Goal: Task Accomplishment & Management: Complete application form

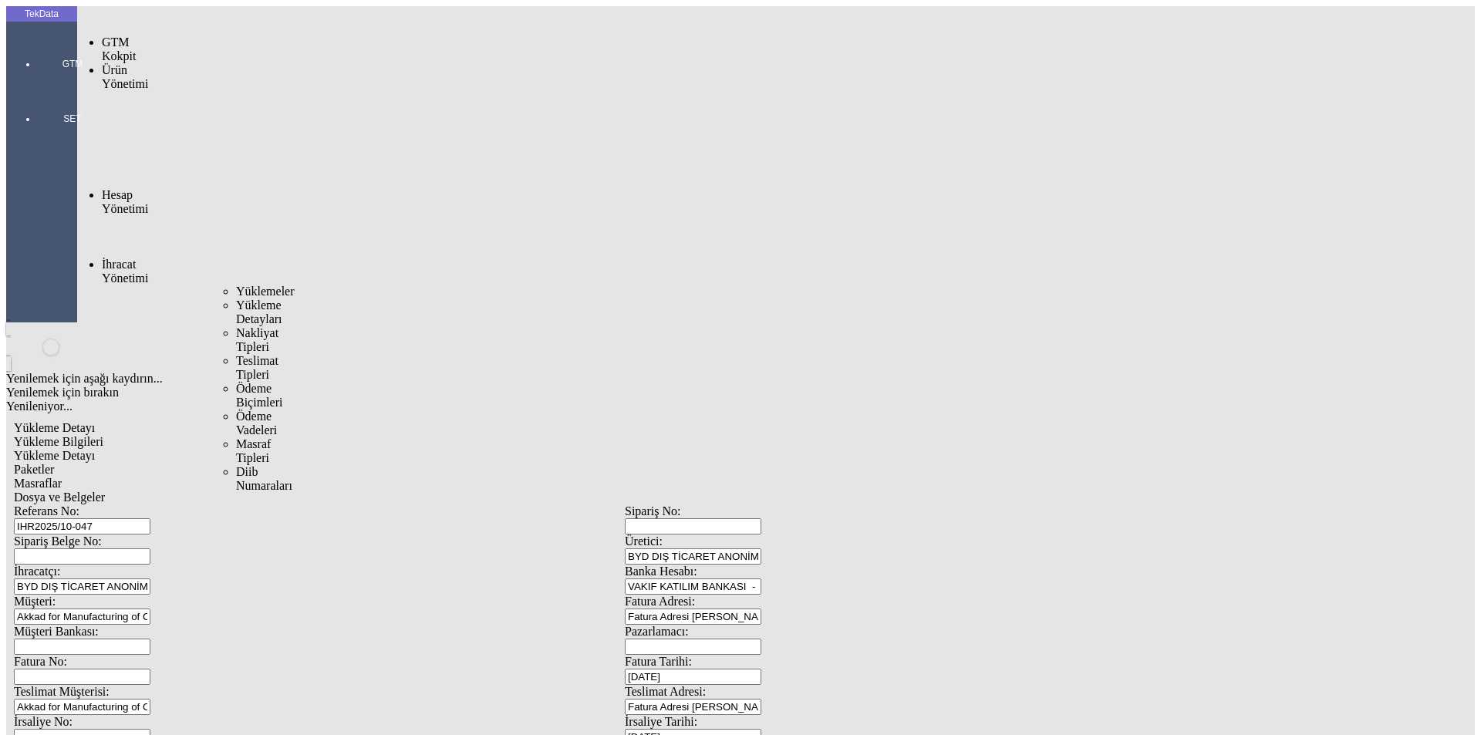
click at [144, 258] on span "İhracat Yönetimi" at bounding box center [125, 271] width 46 height 27
click at [245, 285] on div "Yüklemeler" at bounding box center [240, 292] width 9 height 14
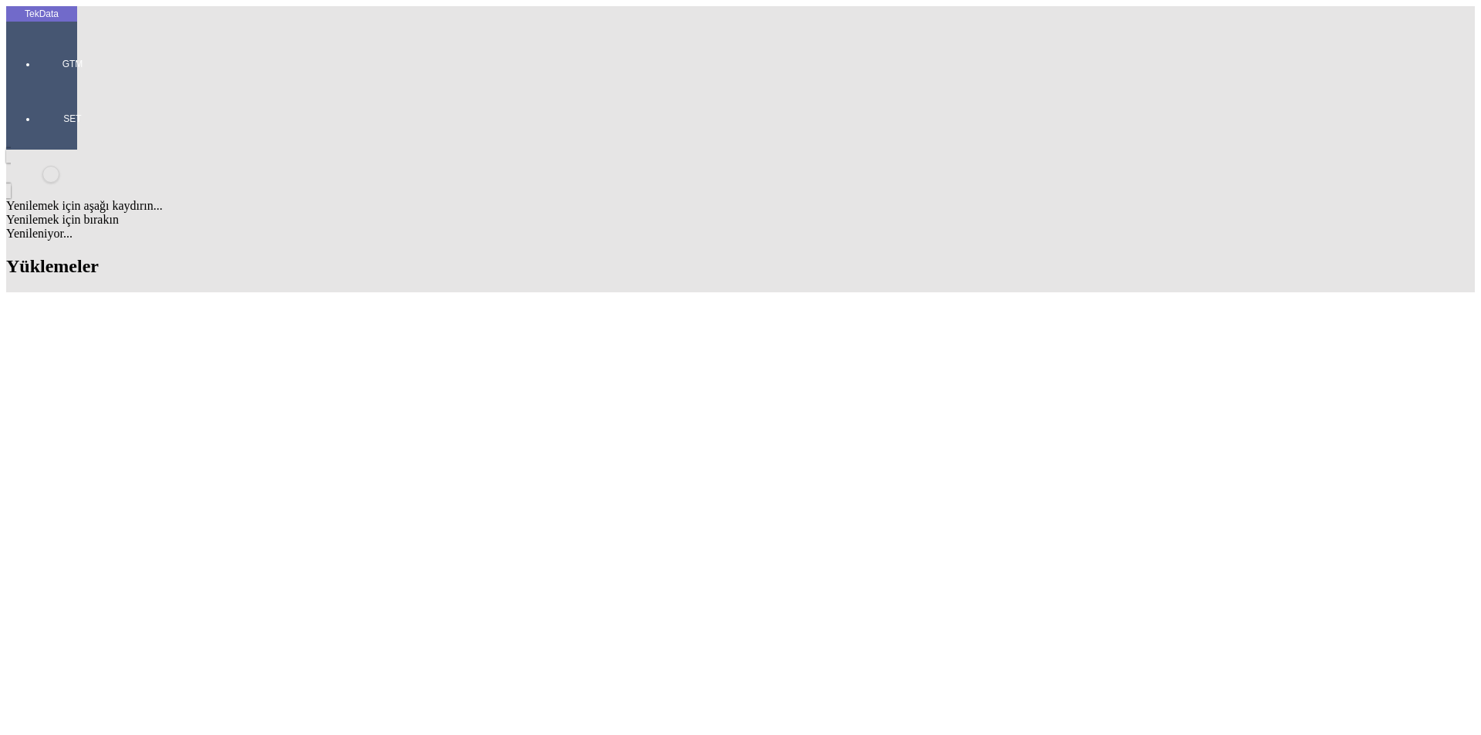
type input "FORTA"
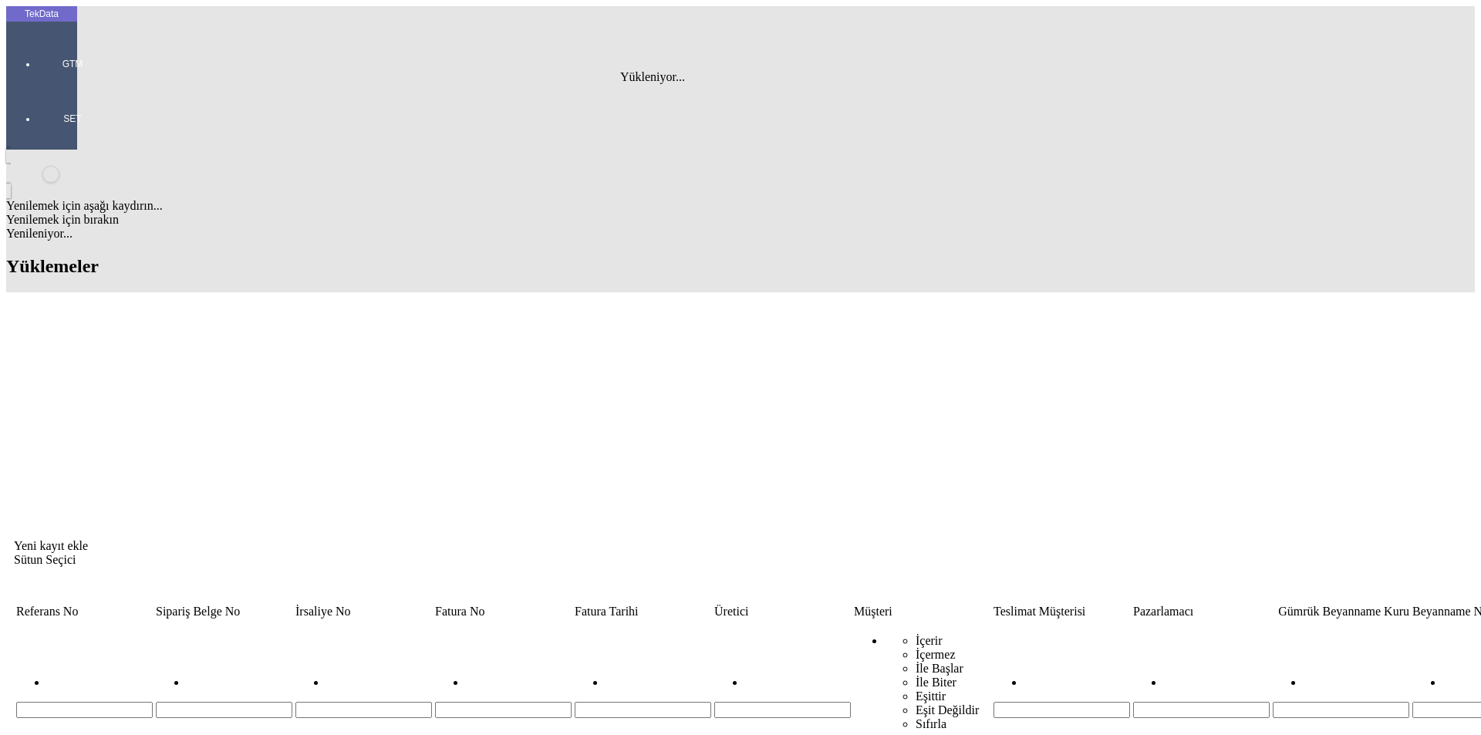
type input "FORTE"
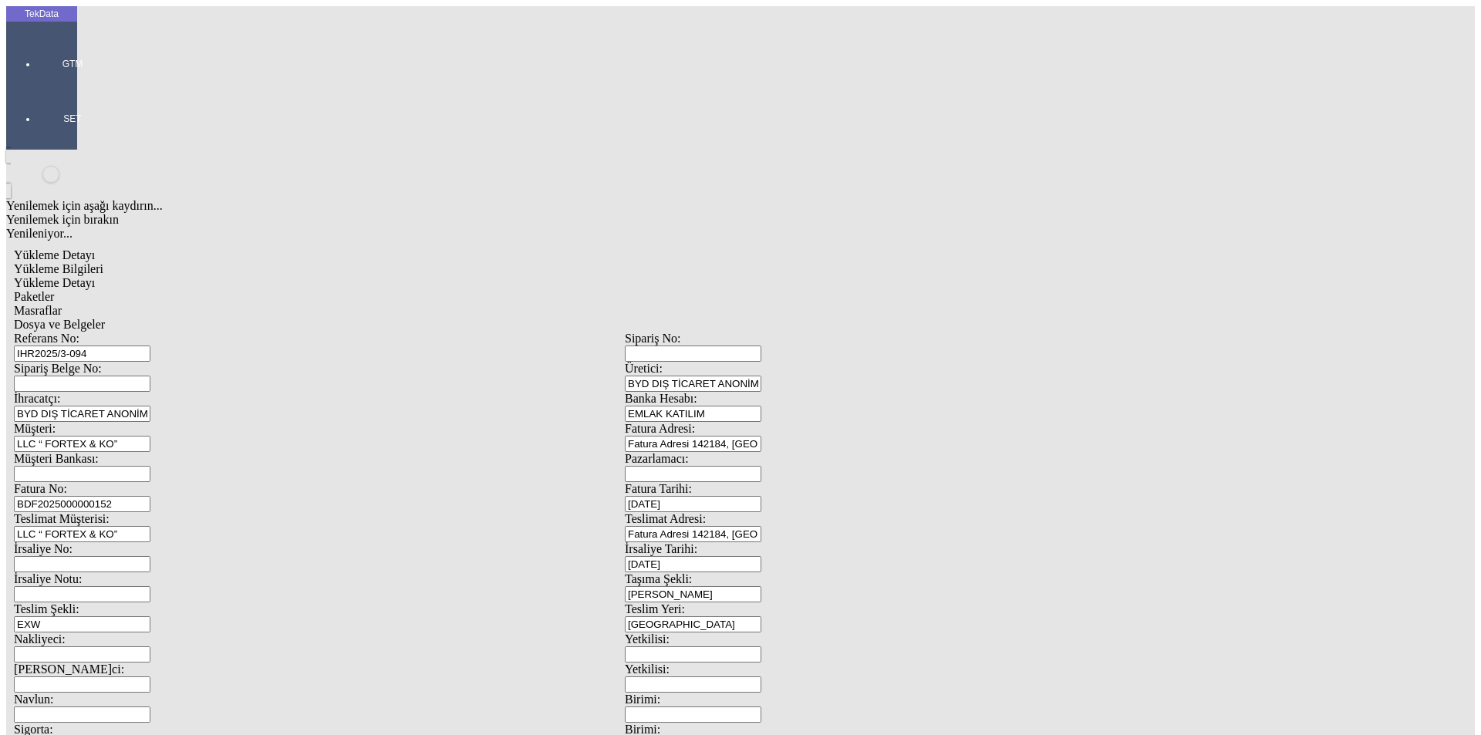
click at [95, 276] on span "Yükleme Detayı" at bounding box center [54, 282] width 81 height 13
click at [103, 262] on span "Yükleme Bilgileri" at bounding box center [58, 268] width 89 height 13
drag, startPoint x: 302, startPoint y: 114, endPoint x: 120, endPoint y: 113, distance: 182.8
click at [120, 332] on div "Referans No: IHR2025/3-094" at bounding box center [319, 347] width 611 height 30
click at [150, 346] on input "IHR2025/3-094" at bounding box center [82, 354] width 137 height 16
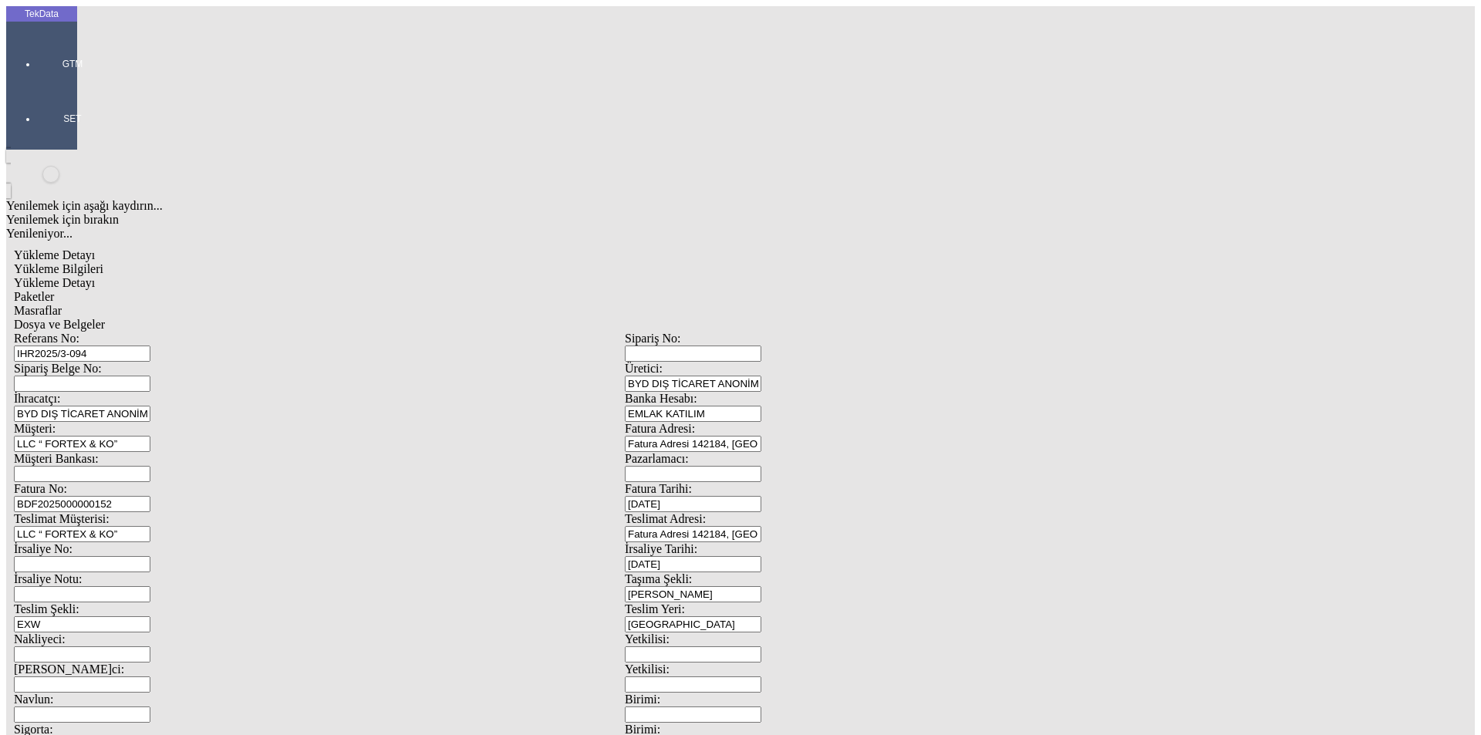
drag, startPoint x: 319, startPoint y: 114, endPoint x: 97, endPoint y: 114, distance: 222.2
click at [97, 332] on div "Referans No: IHR2025/3-094" at bounding box center [319, 347] width 611 height 30
click at [150, 346] on input "IHR2025/3-094" at bounding box center [82, 354] width 137 height 16
type input "IHR2025/10-064"
drag, startPoint x: 302, startPoint y: 253, endPoint x: 319, endPoint y: 261, distance: 17.9
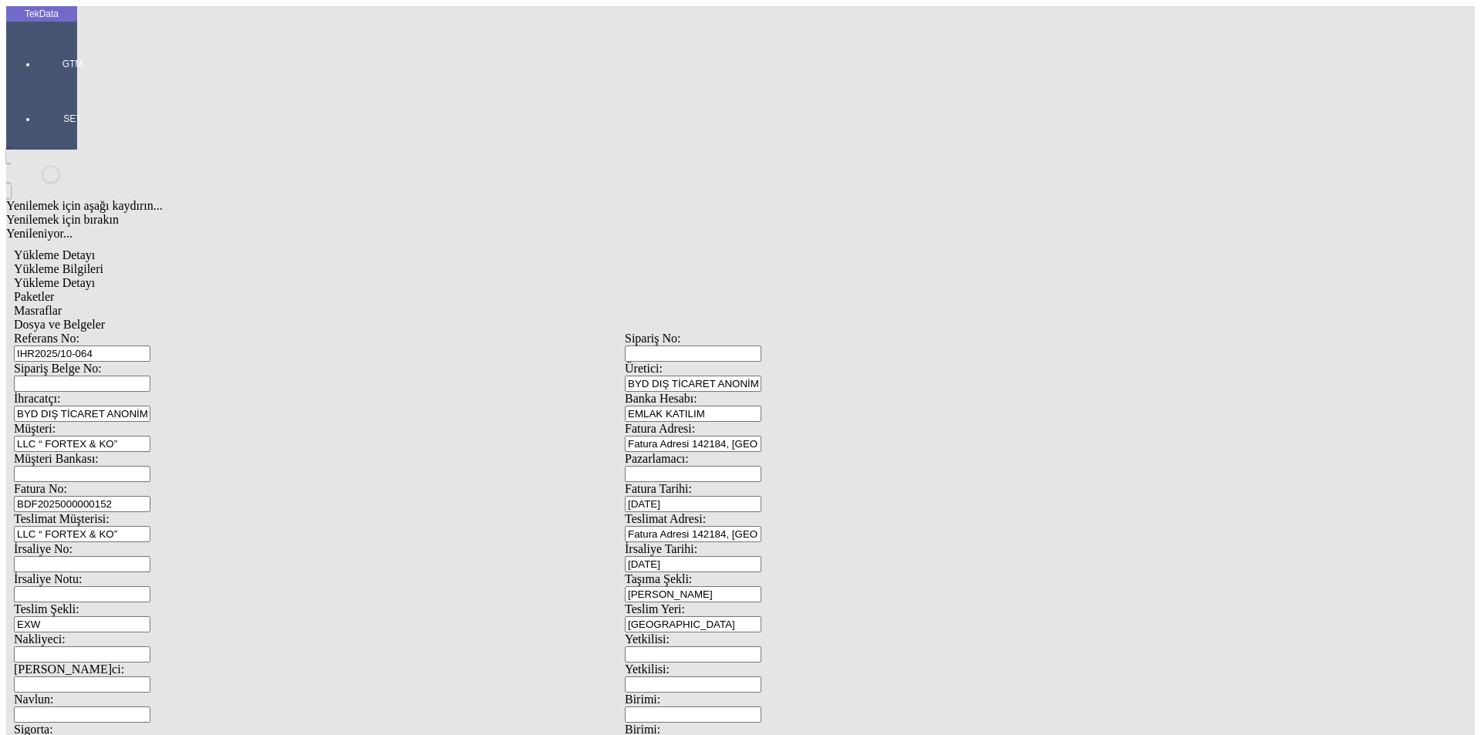
click at [150, 496] on input "BDF2025000000152" at bounding box center [82, 504] width 137 height 16
type input "BDF2025000000"
type input "13.10.2025"
drag, startPoint x: 926, startPoint y: 318, endPoint x: 670, endPoint y: 328, distance: 257.1
click at [670, 542] on div "İrsaliye No: İrsaliye Tarihi: 28.03.2025" at bounding box center [625, 557] width 1222 height 30
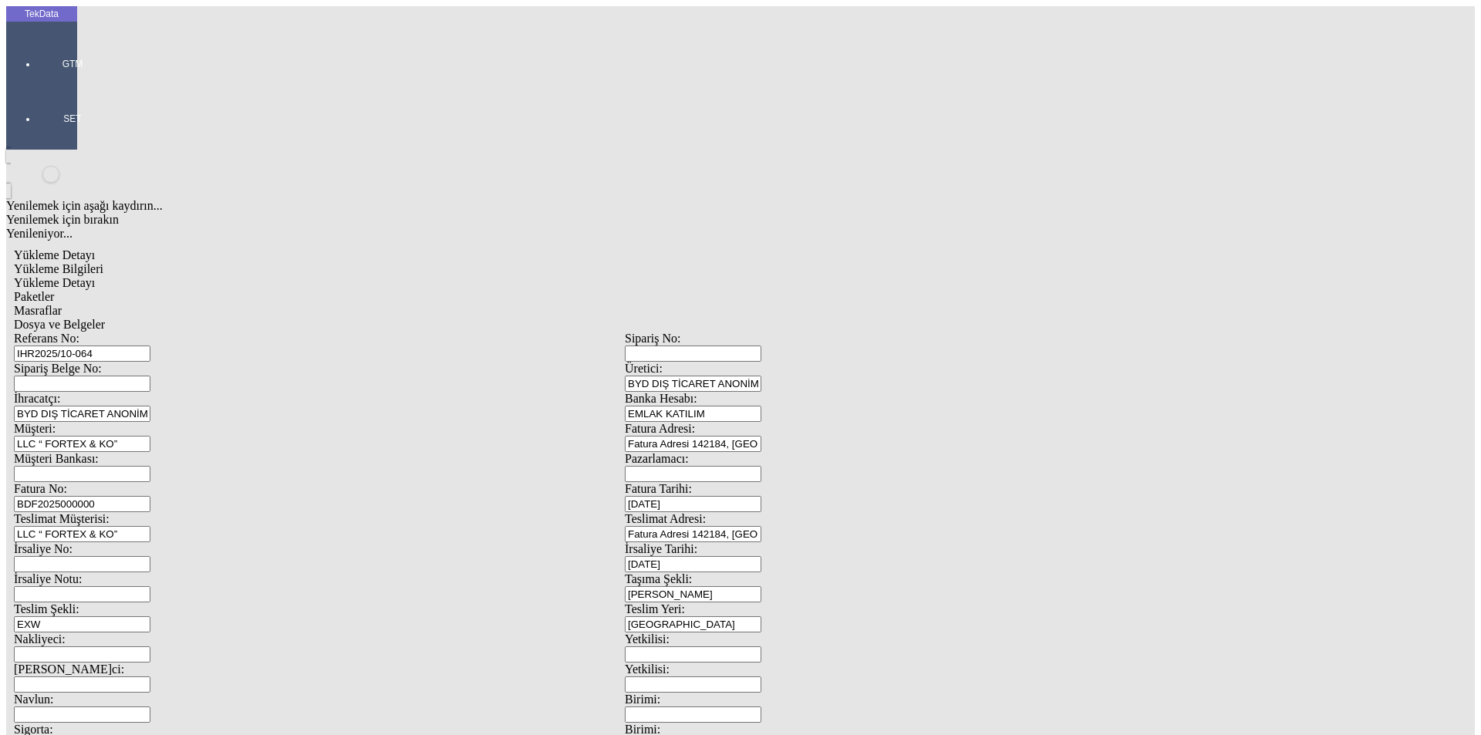
type input "13.10.2025"
drag, startPoint x: 273, startPoint y: 521, endPoint x: 22, endPoint y: 531, distance: 250.9
click at [29, 532] on div "TekData GTM SET Yenilemek için aşağı kaydırın... Yenilemek için bırakın Yenilen…" at bounding box center [624, 748] width 1237 height 1484
type input "13.10.2025"
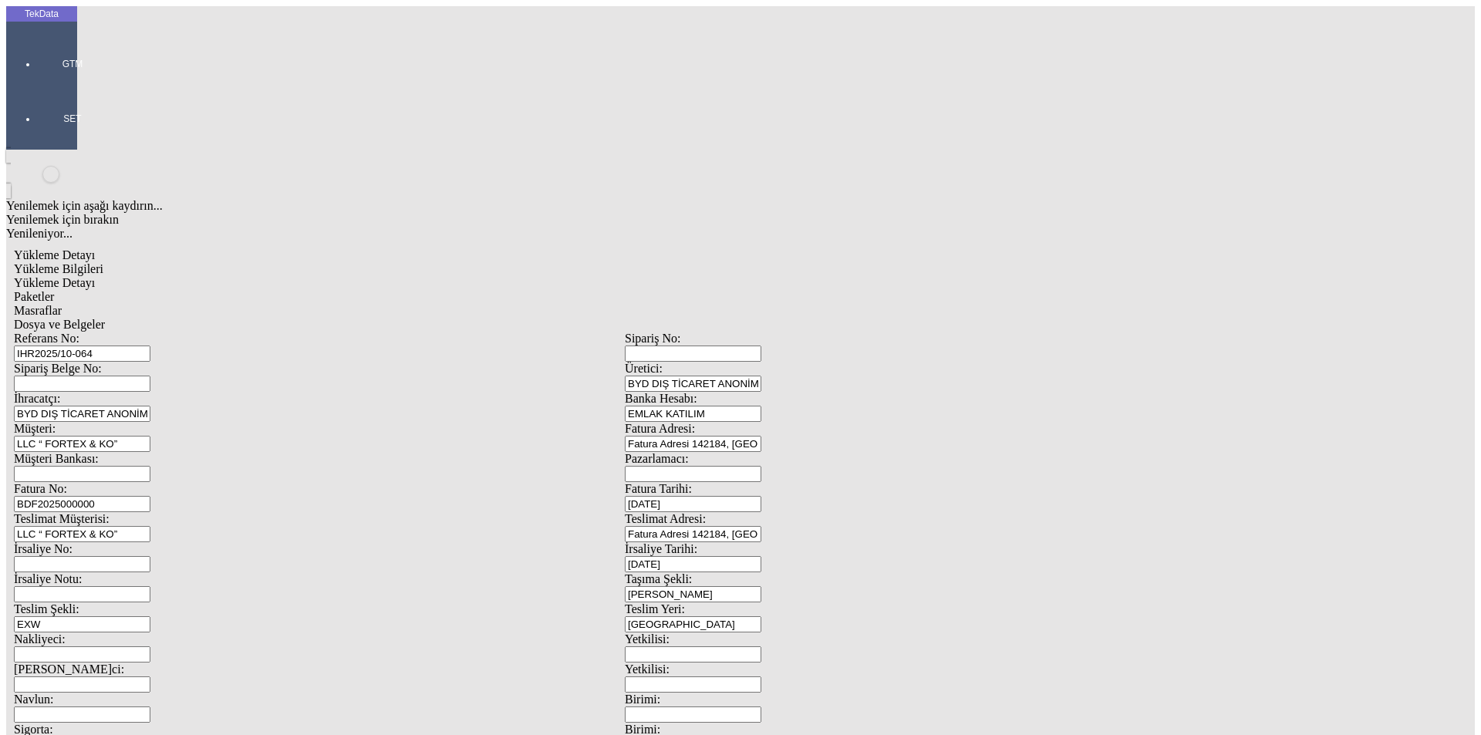
drag, startPoint x: 248, startPoint y: 538, endPoint x: 39, endPoint y: 565, distance: 210.9
click at [59, 565] on div "TekData GTM SET Yenilemek için aşağı kaydırın... Yenilemek için bırakın Yenilen…" at bounding box center [624, 748] width 1237 height 1484
drag, startPoint x: 295, startPoint y: 526, endPoint x: 85, endPoint y: 549, distance: 211.9
click at [88, 549] on div "Referans No: IHR2025/10-064 Sipariş No: Sipariş Belge No: Üretici: BYD DIŞ TİCA…" at bounding box center [625, 693] width 1222 height 722
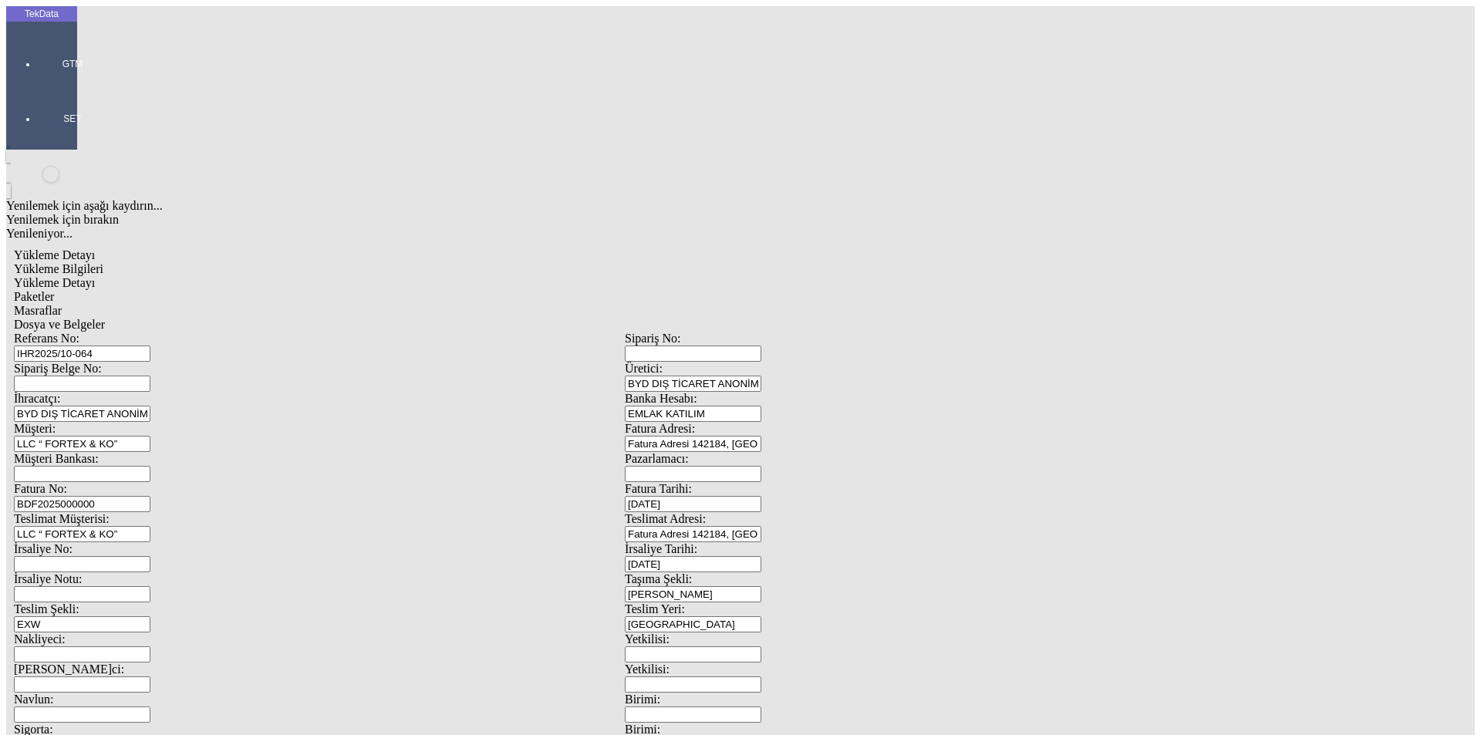
drag, startPoint x: 295, startPoint y: 539, endPoint x: 16, endPoint y: 559, distance: 280.0
click at [16, 559] on div "TekData GTM SET Yenilemek için aşağı kaydırın... Yenilemek için bırakın Yenilen…" at bounding box center [624, 748] width 1237 height 1484
type input "13.10.2025"
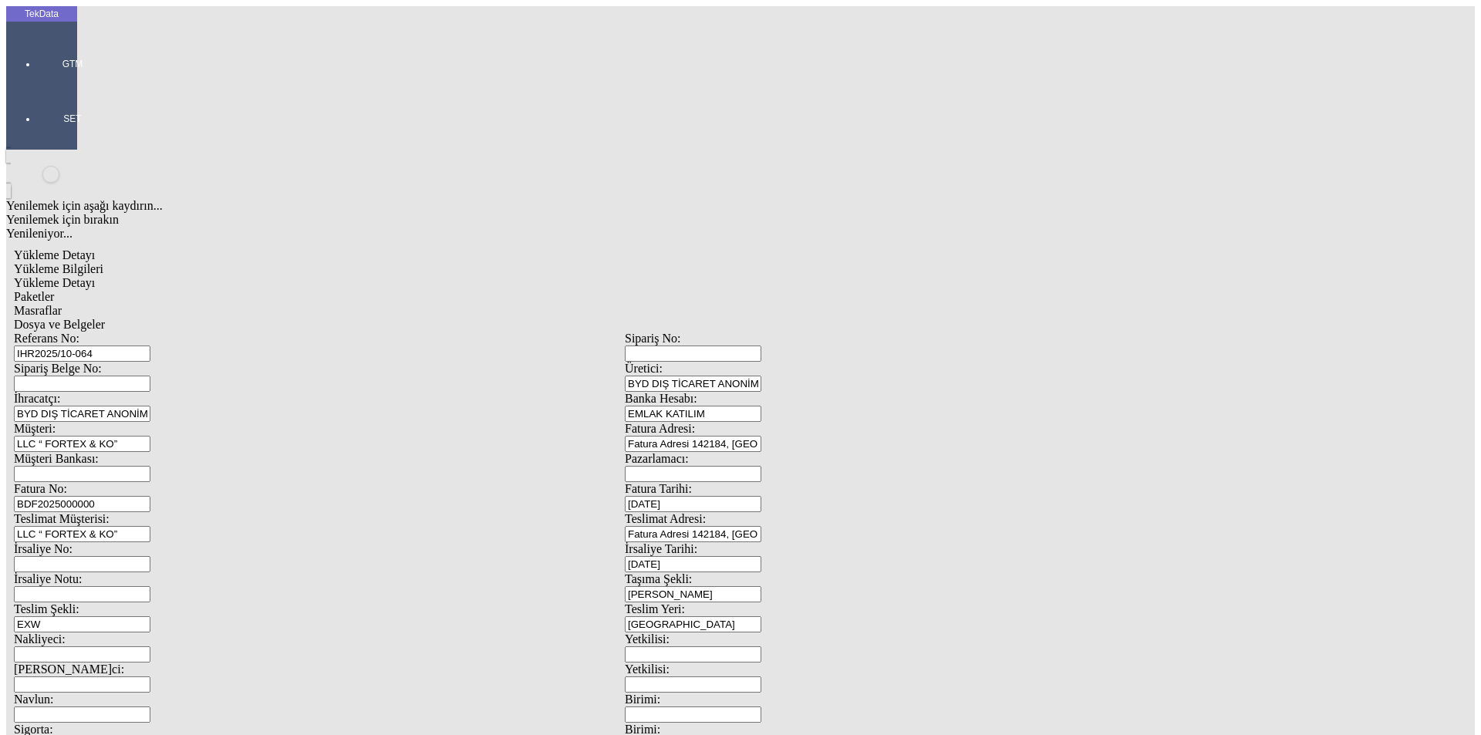
type input "20083.41"
drag, startPoint x: 898, startPoint y: 591, endPoint x: 731, endPoint y: 599, distance: 166.8
type input "21714"
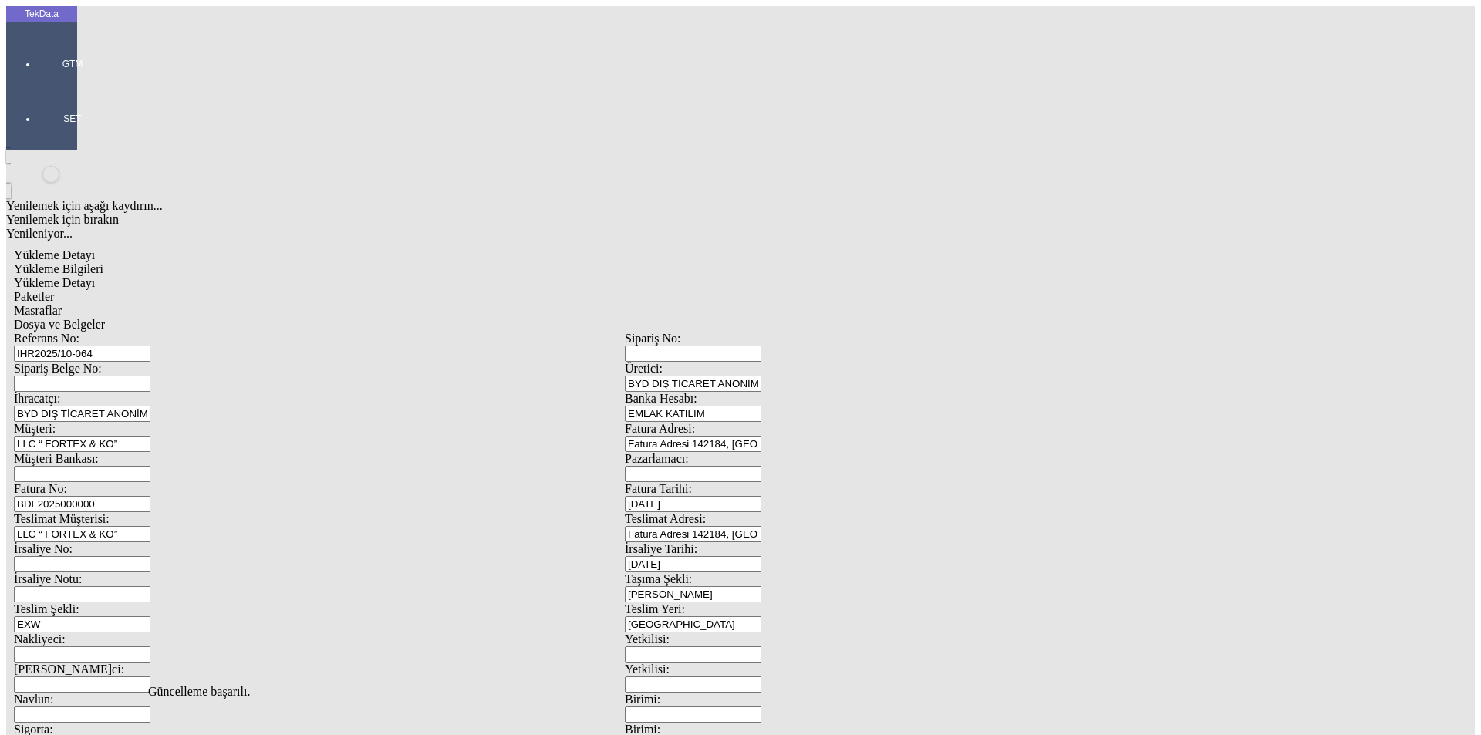
scroll to position [0, 0]
click at [238, 276] on div "Yükleme Detayı" at bounding box center [625, 283] width 1222 height 14
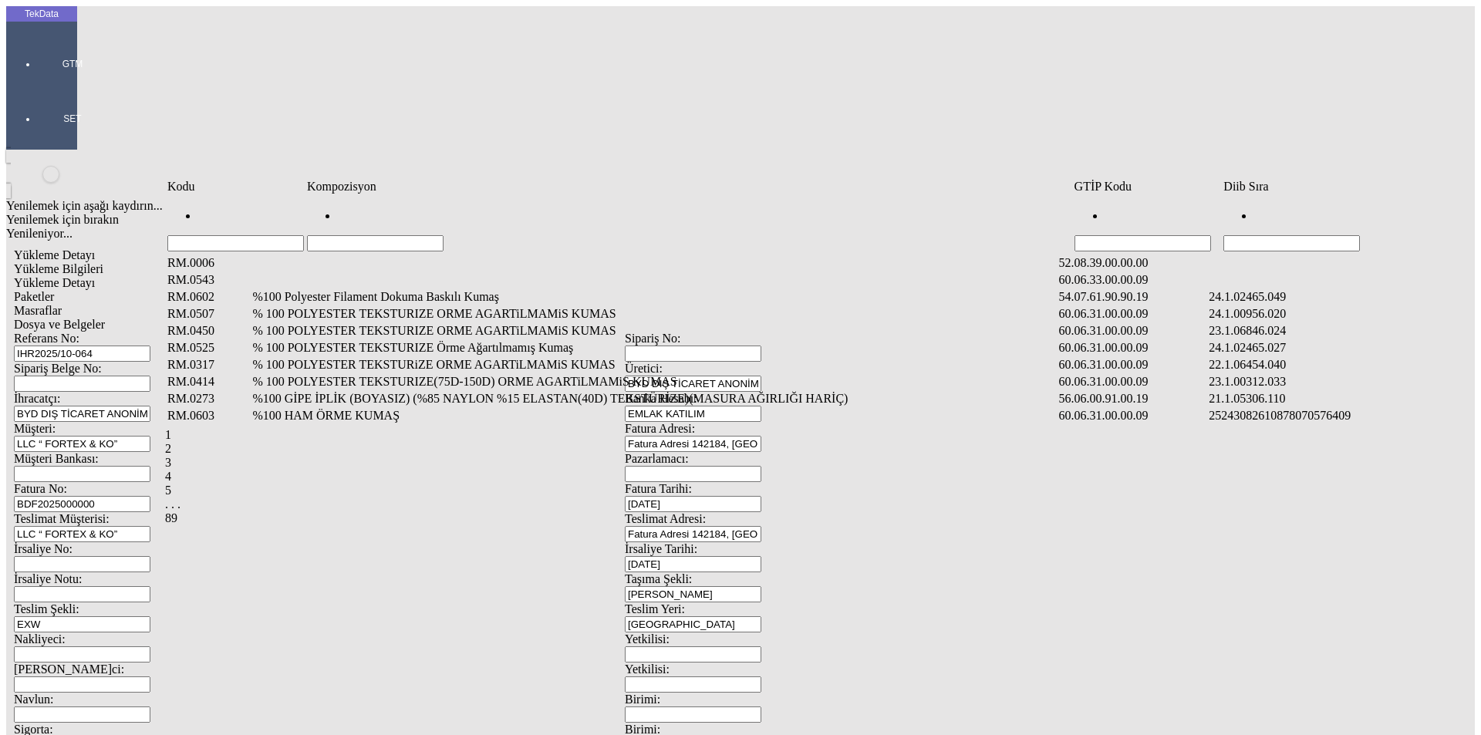
click at [1311, 235] on input "Hücreyi Filtrele" at bounding box center [1291, 243] width 137 height 16
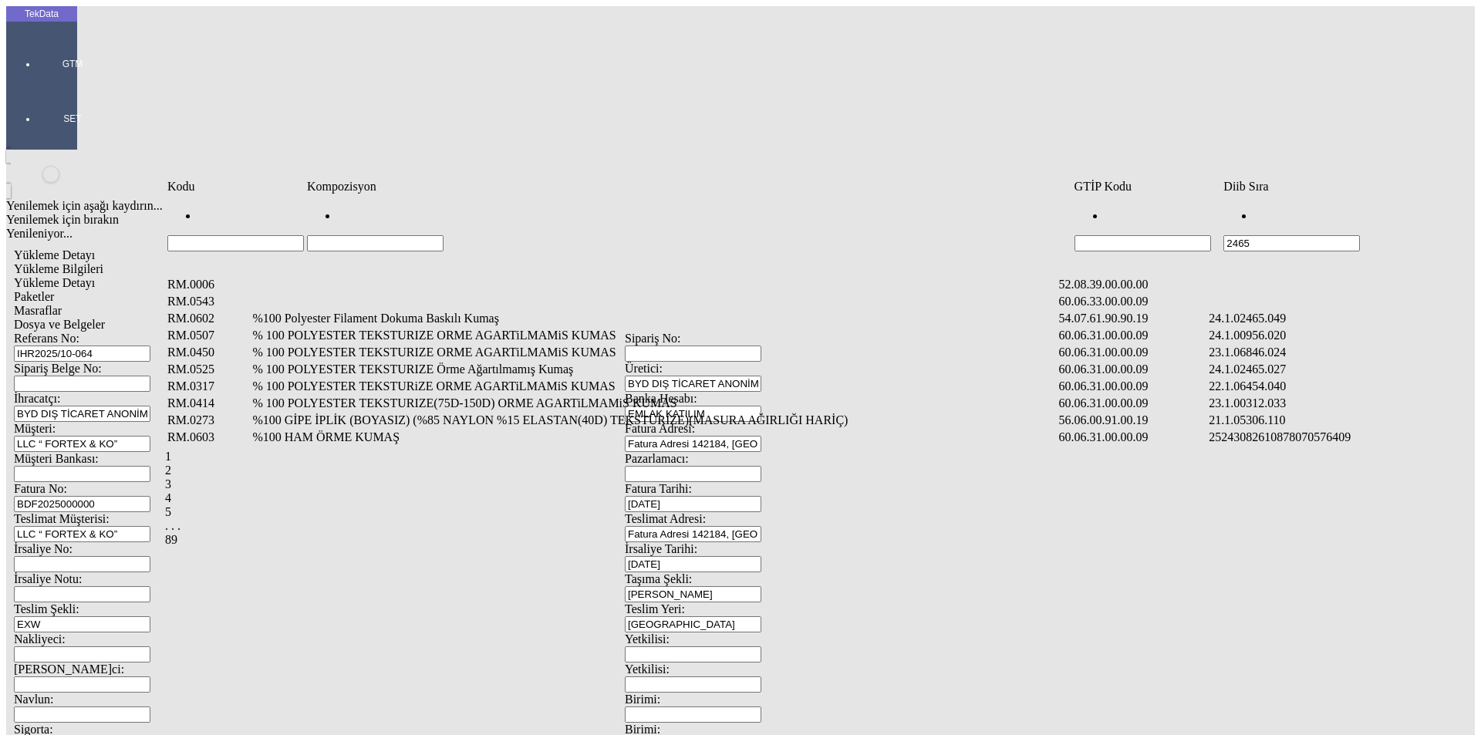
type input "2465."
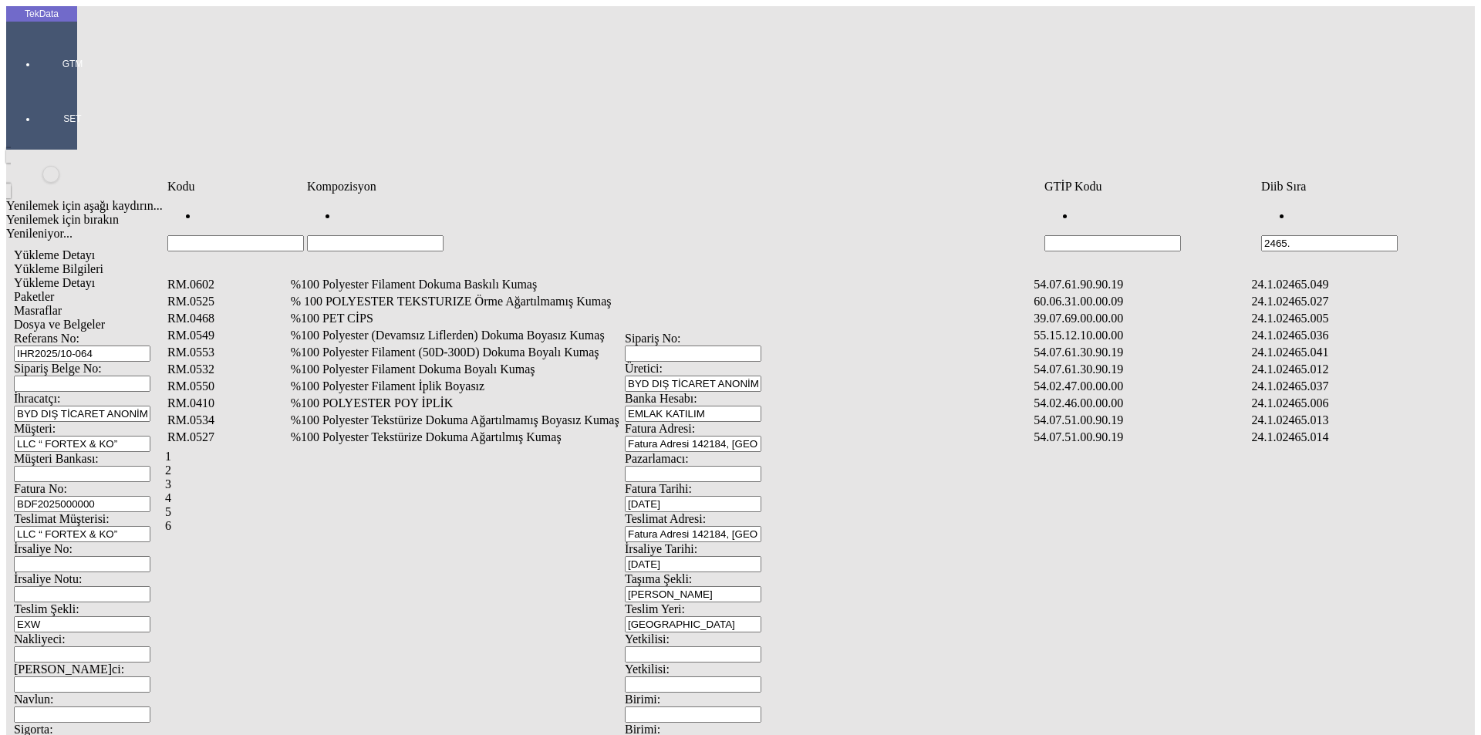
type input "2465."
type input "2465.001"
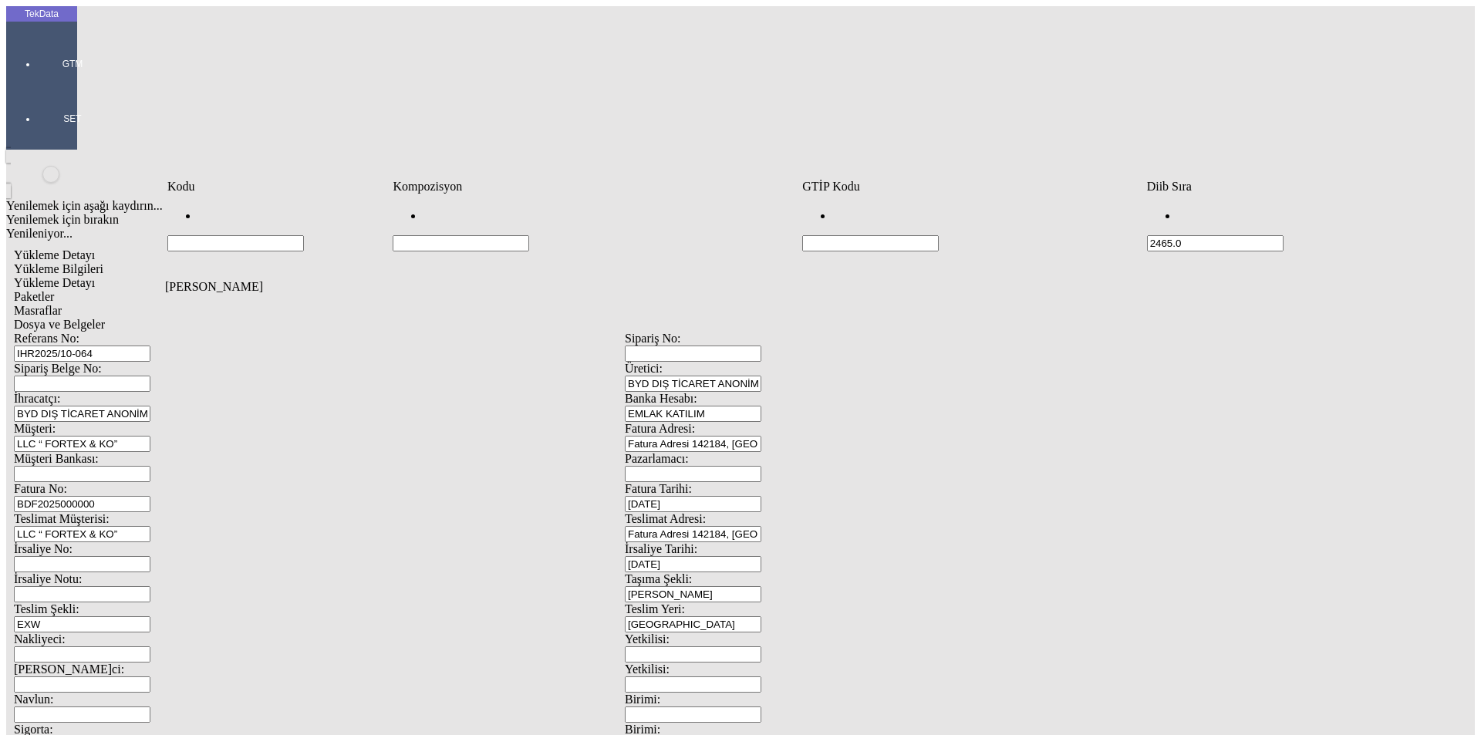
type input "2465.0"
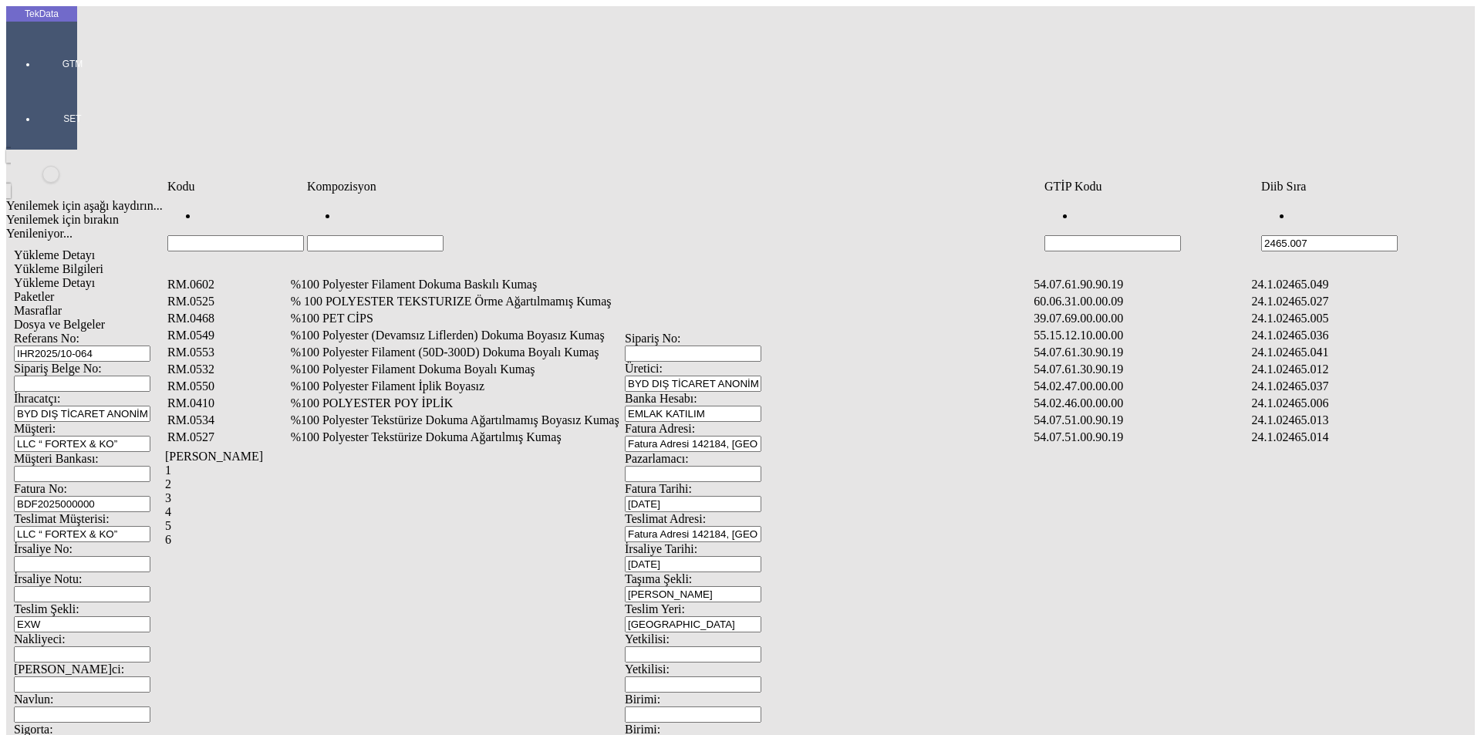
type input "2465.007"
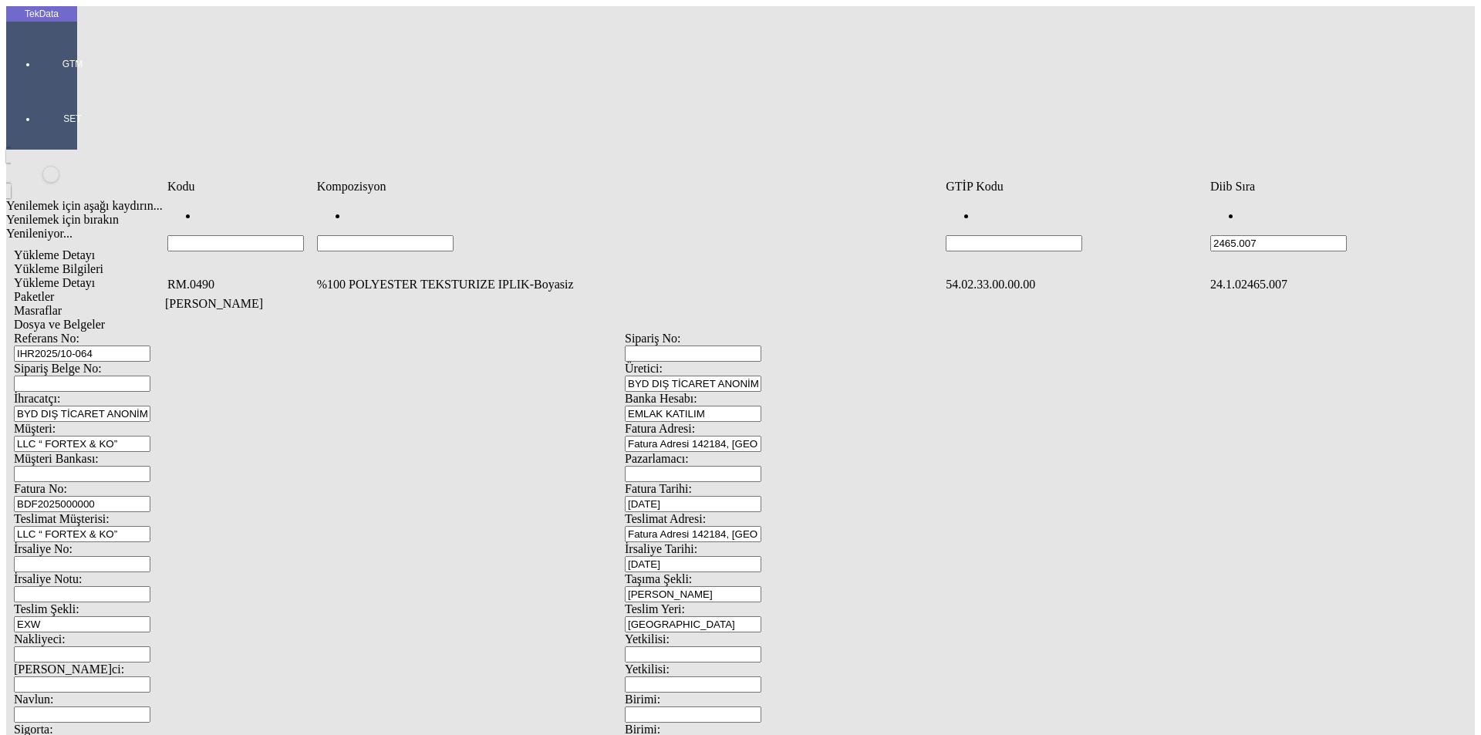
click at [423, 277] on td "%100 POLYESTER TEKSTURIZE IPLIK-Boyasiz" at bounding box center [629, 284] width 627 height 15
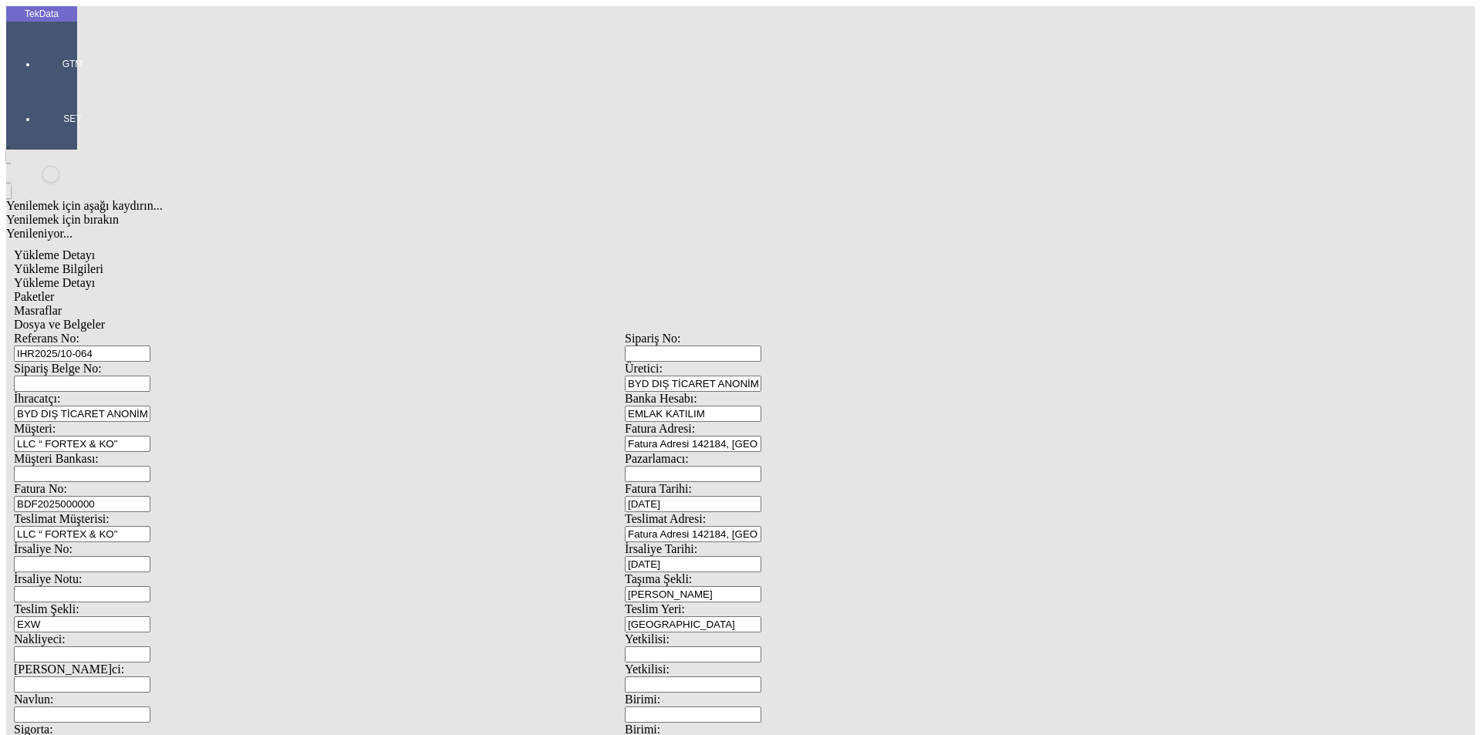
type input "2323"
click at [869, 279] on div "Kg" at bounding box center [1146, 286] width 611 height 14
type input "Kg"
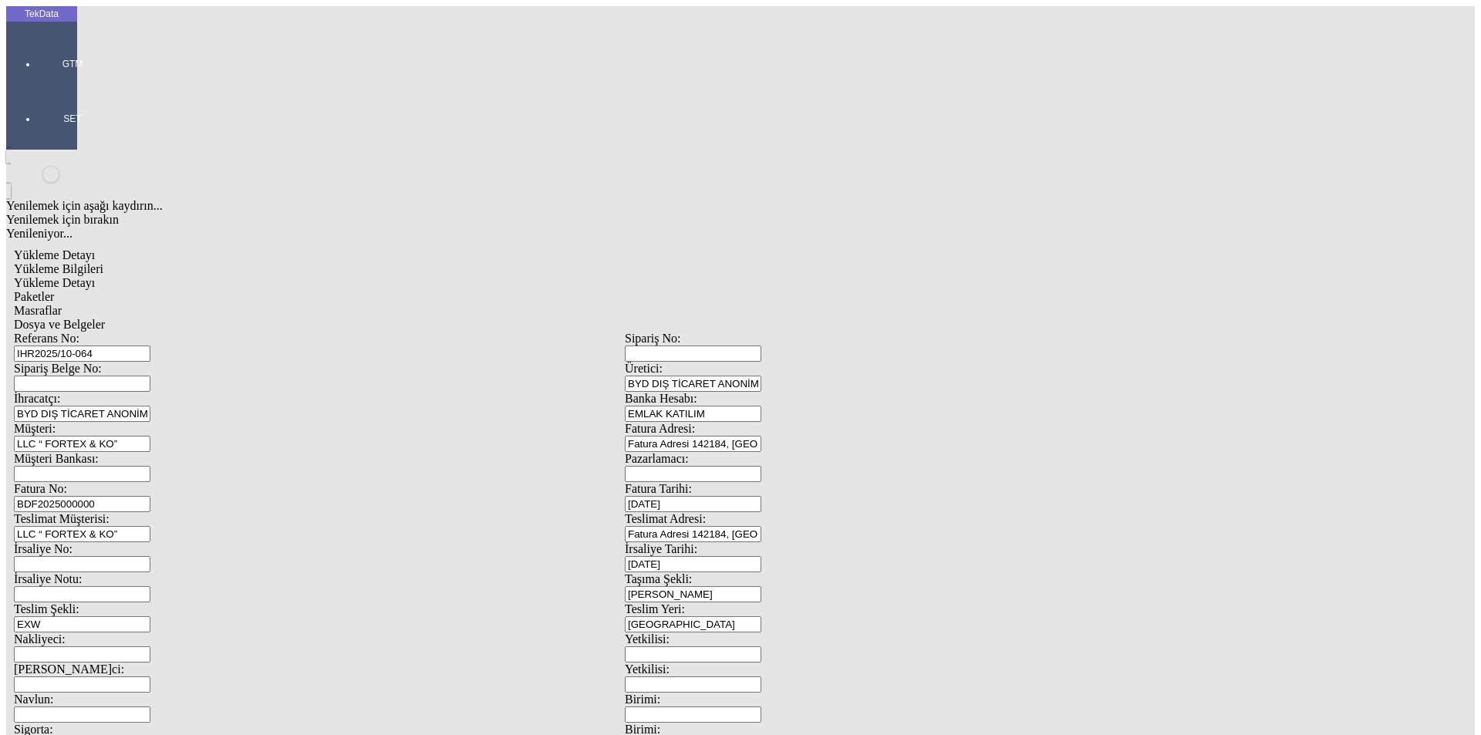
type input "1"
click at [887, 323] on div "Amerikan Doları" at bounding box center [1146, 330] width 611 height 14
type input "Amerikan Doları"
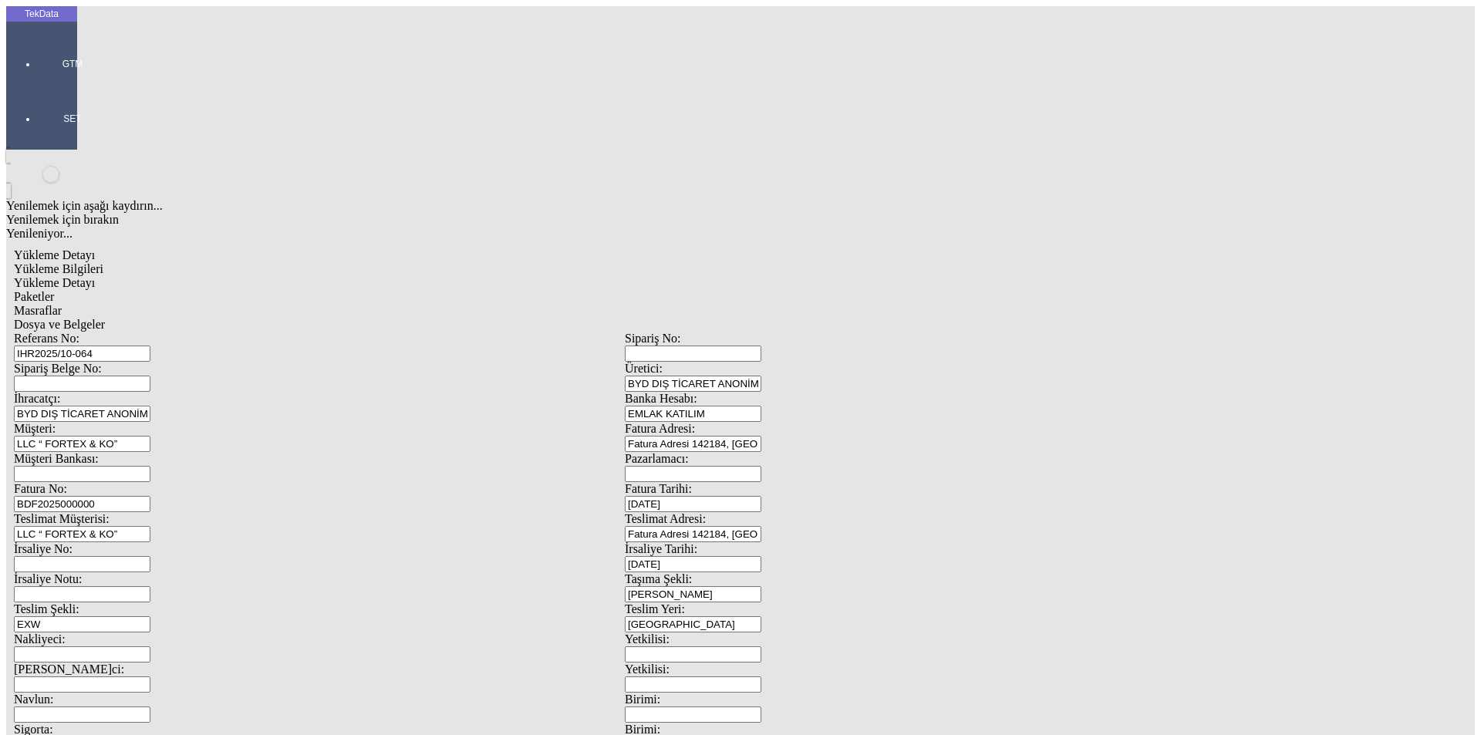
type input "1.2"
type input "11743.5"
type input "12694.6"
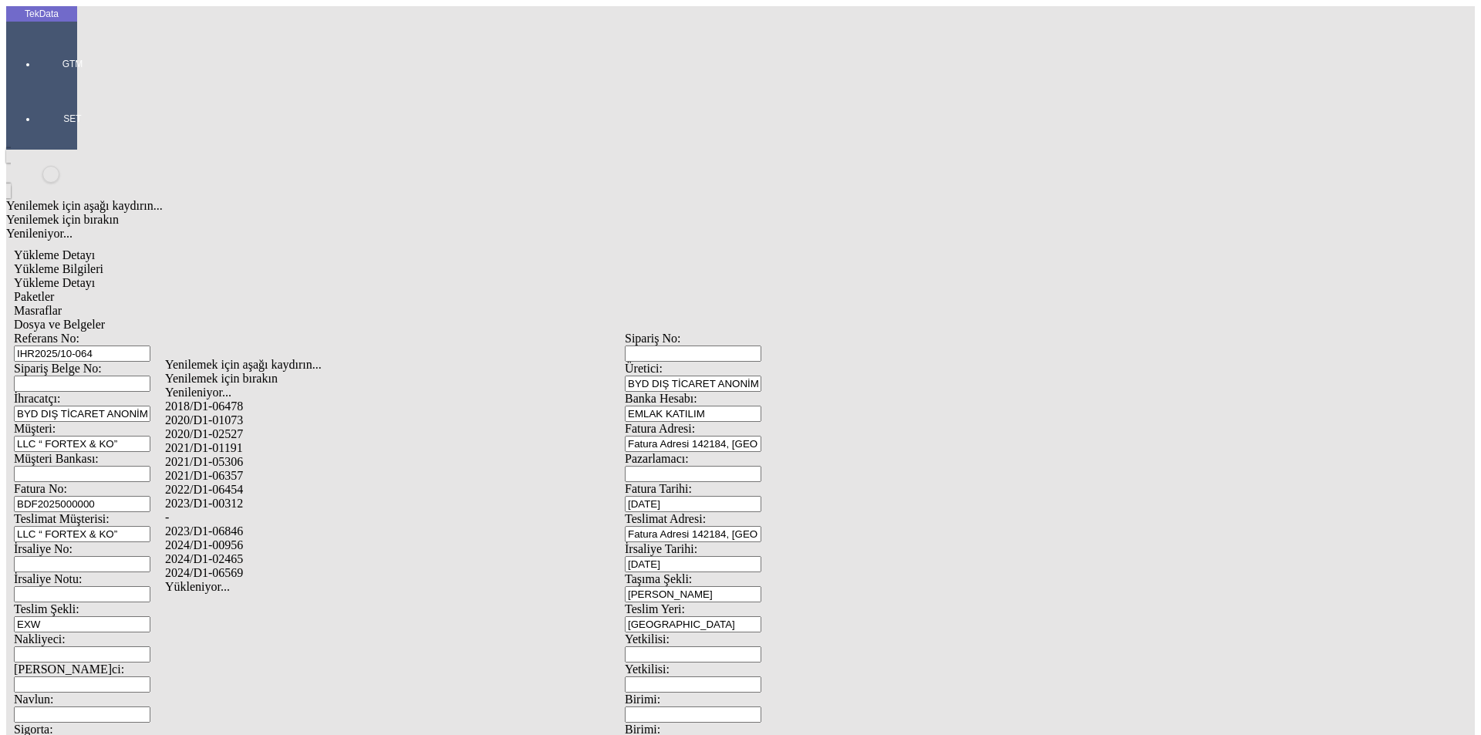
click at [245, 552] on div "2024/D1-02465" at bounding box center [464, 559] width 599 height 14
type input "2024/D1-02465"
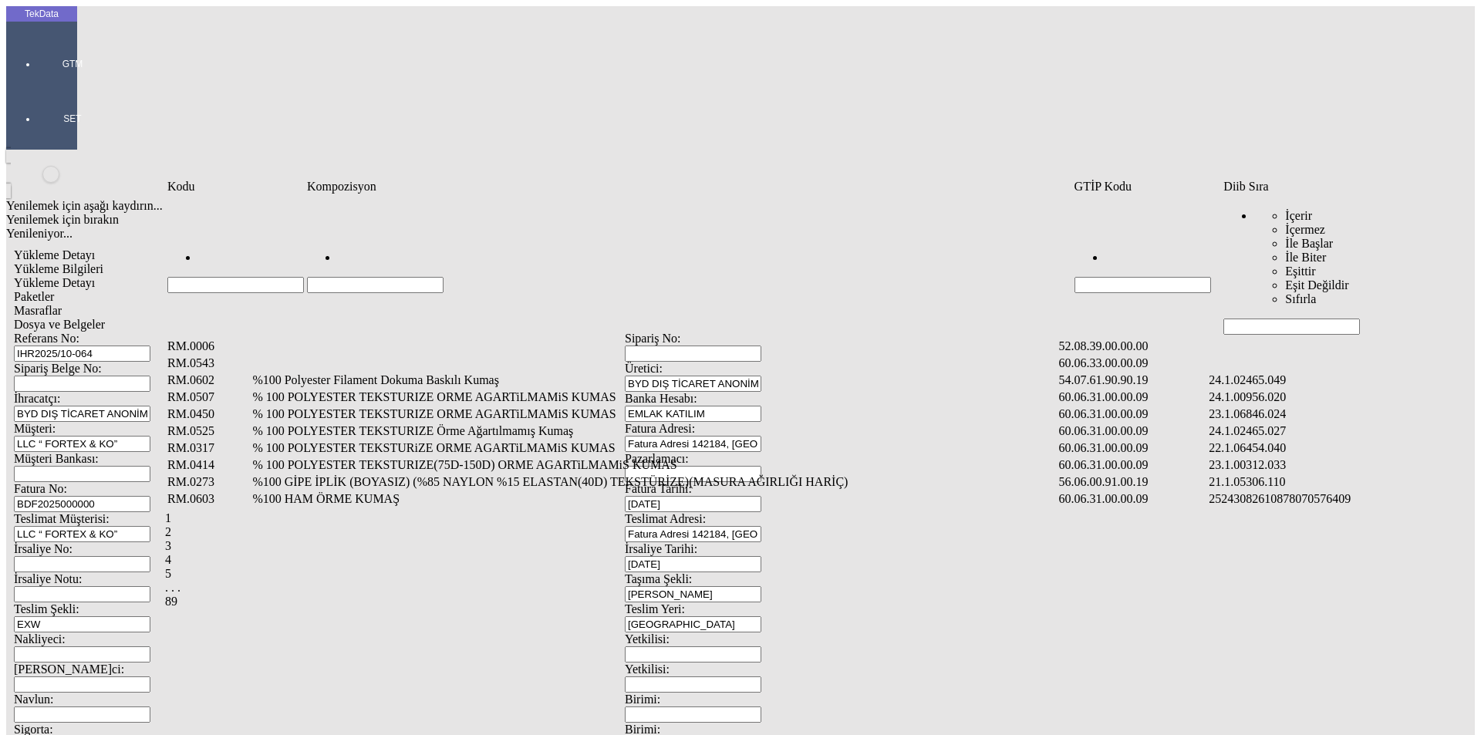
click at [1269, 319] on input "Hücreyi Filtrele" at bounding box center [1291, 327] width 137 height 16
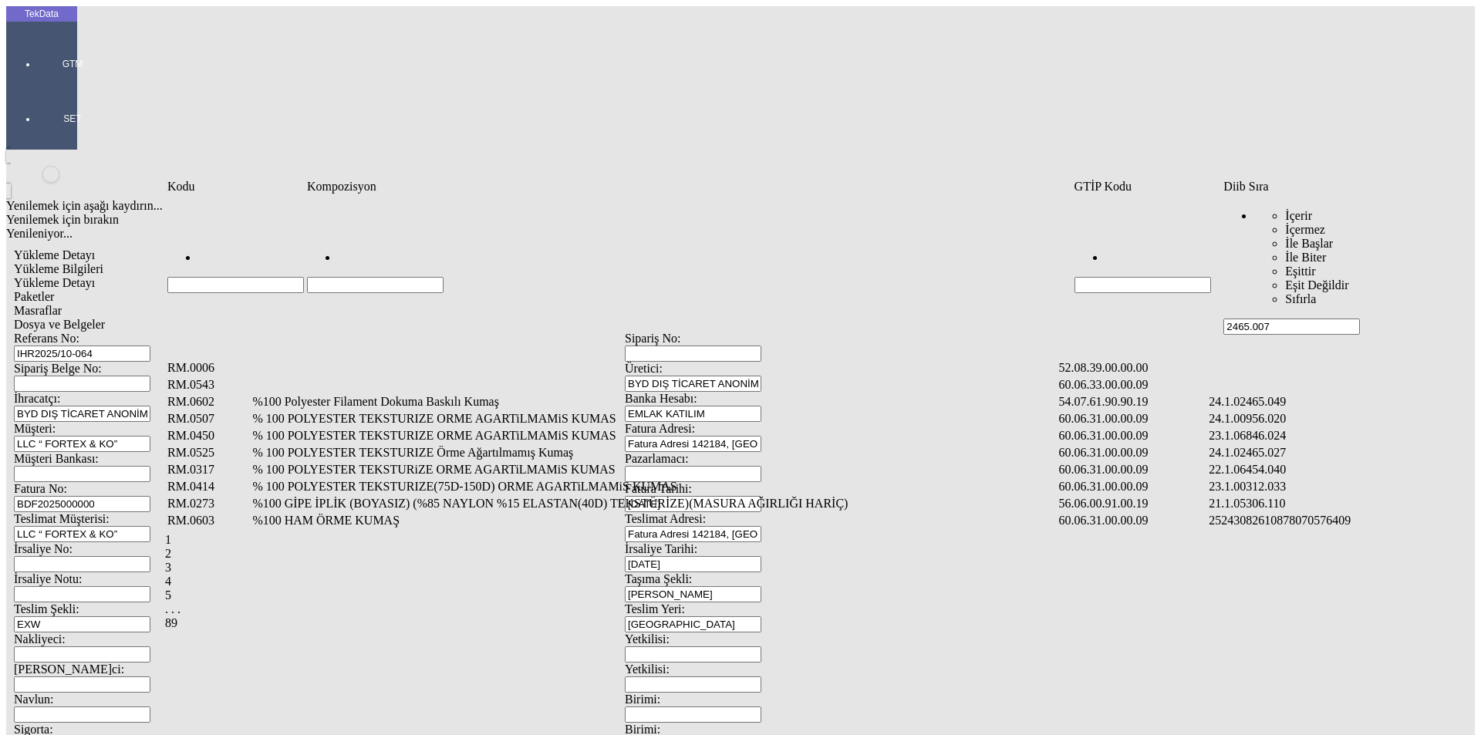
type input "2465.007"
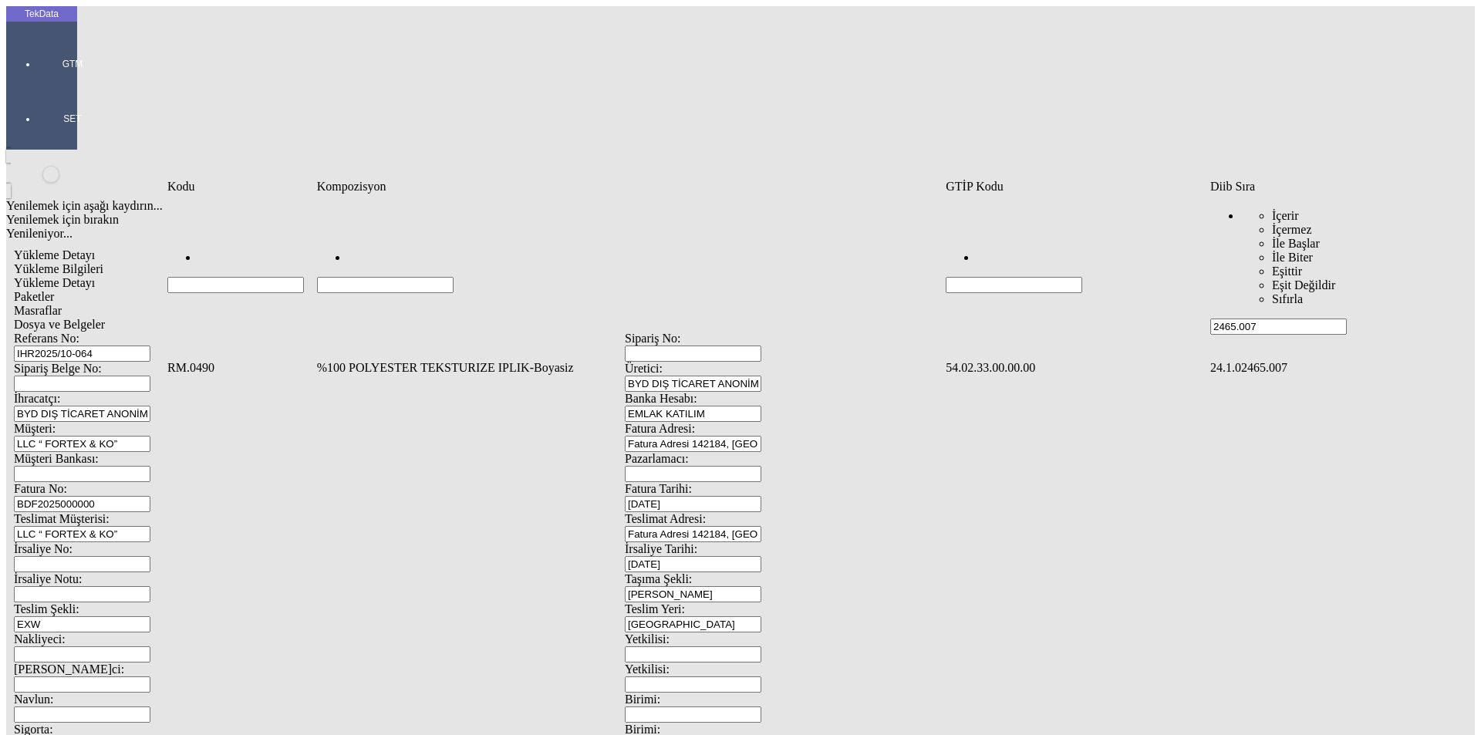
click at [633, 360] on td "%100 POLYESTER TEKSTURIZE IPLIK-Boyasiz" at bounding box center [629, 367] width 627 height 15
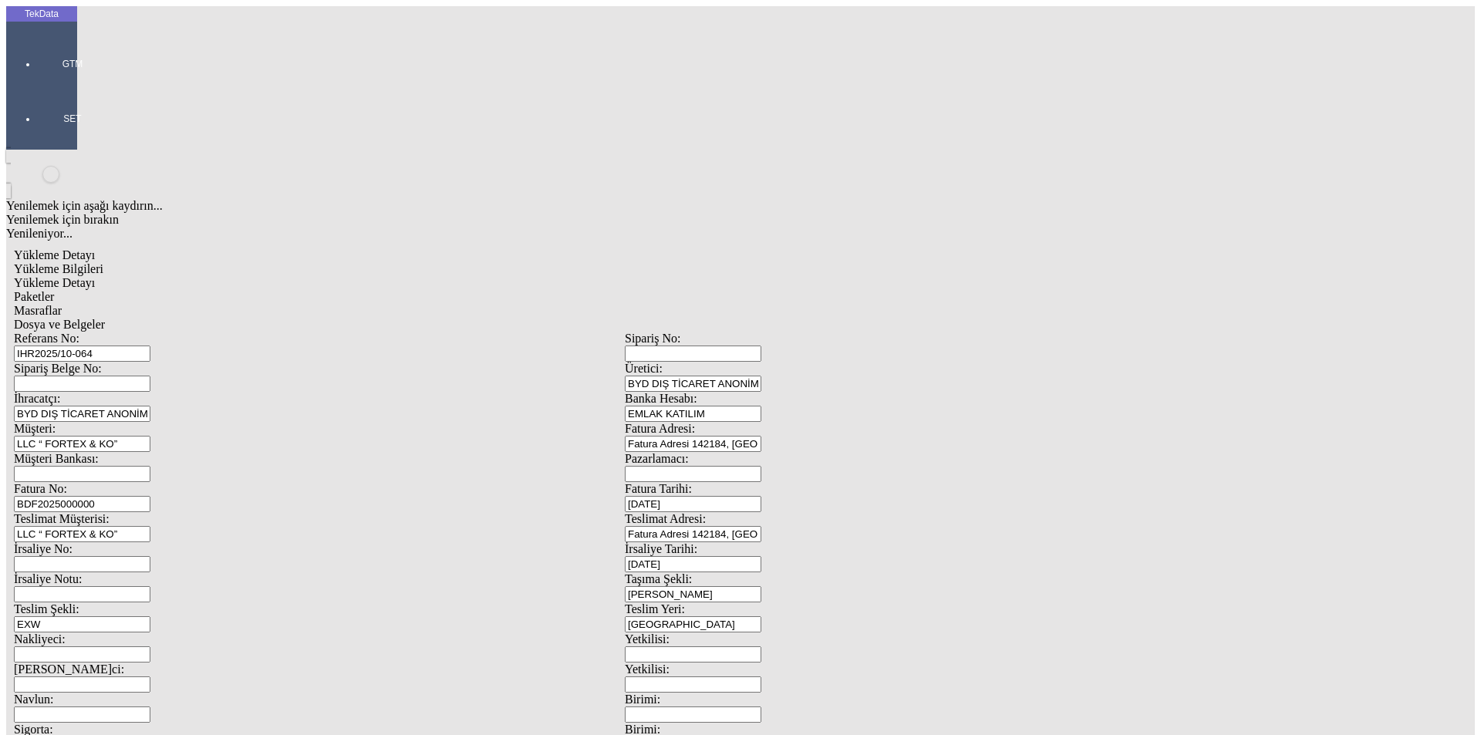
type input "1459"
click at [873, 279] on div "Kg" at bounding box center [1146, 286] width 611 height 14
type input "Kg"
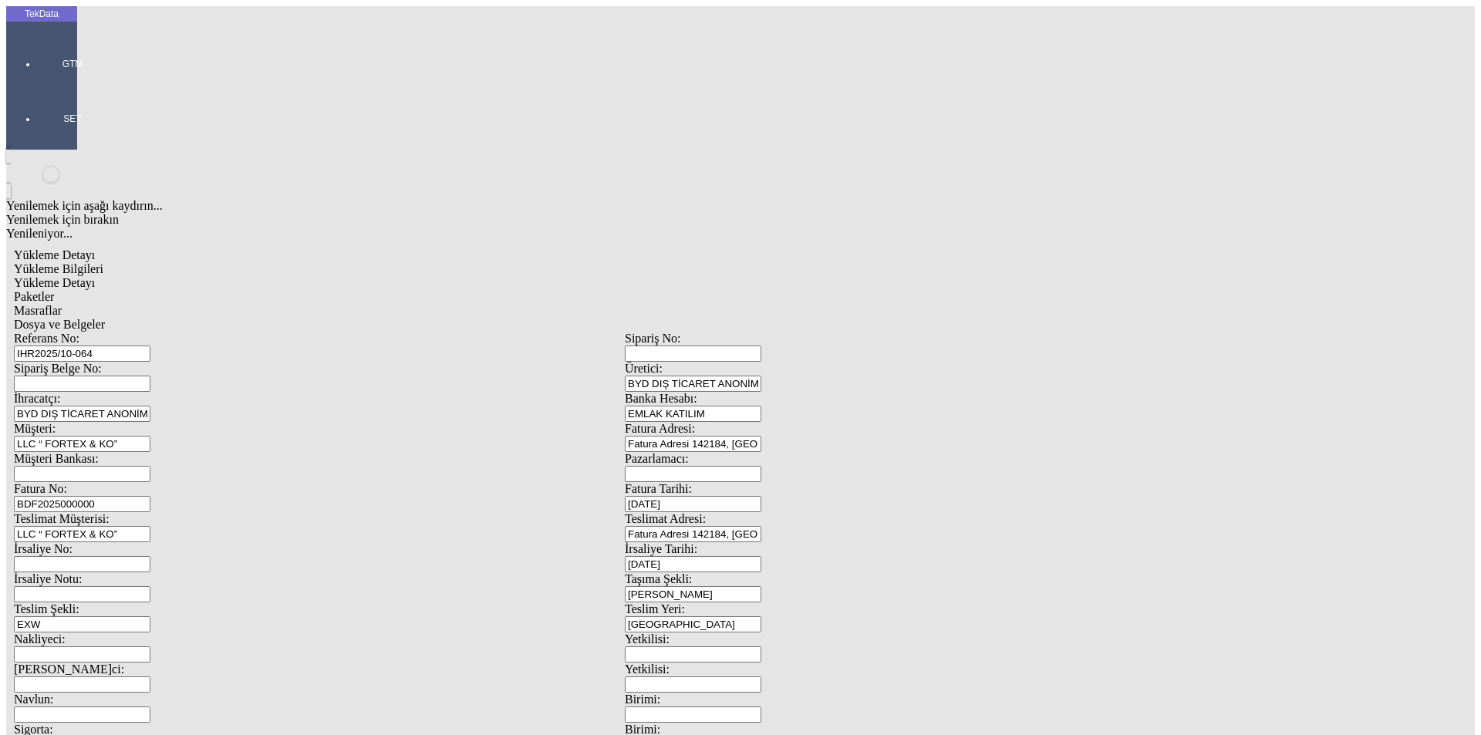
type input "1.2"
click at [884, 323] on div "Amerikan Doları" at bounding box center [1146, 330] width 611 height 14
type input "Amerikan Doları"
drag, startPoint x: 223, startPoint y: 235, endPoint x: 79, endPoint y: 234, distance: 144.3
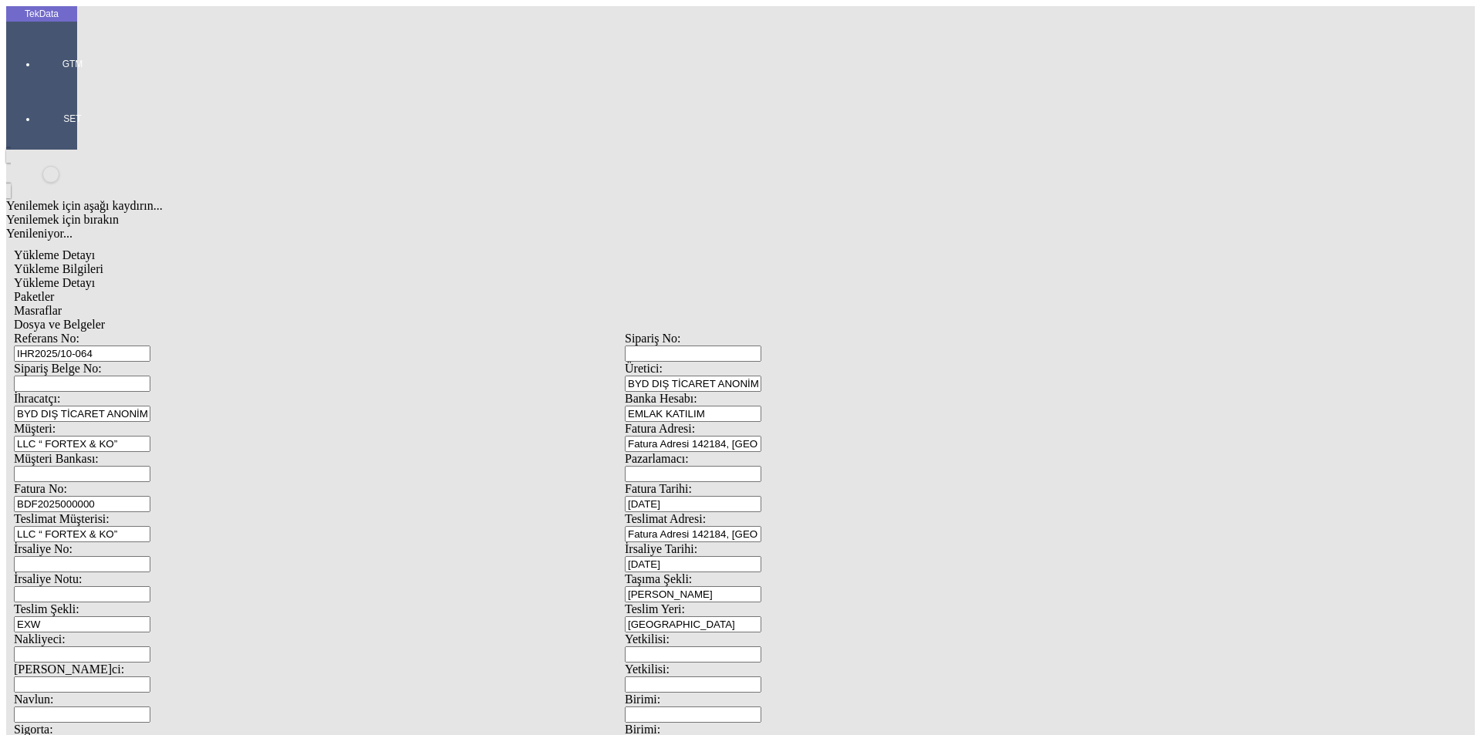
type input "1"
type input "7365.04"
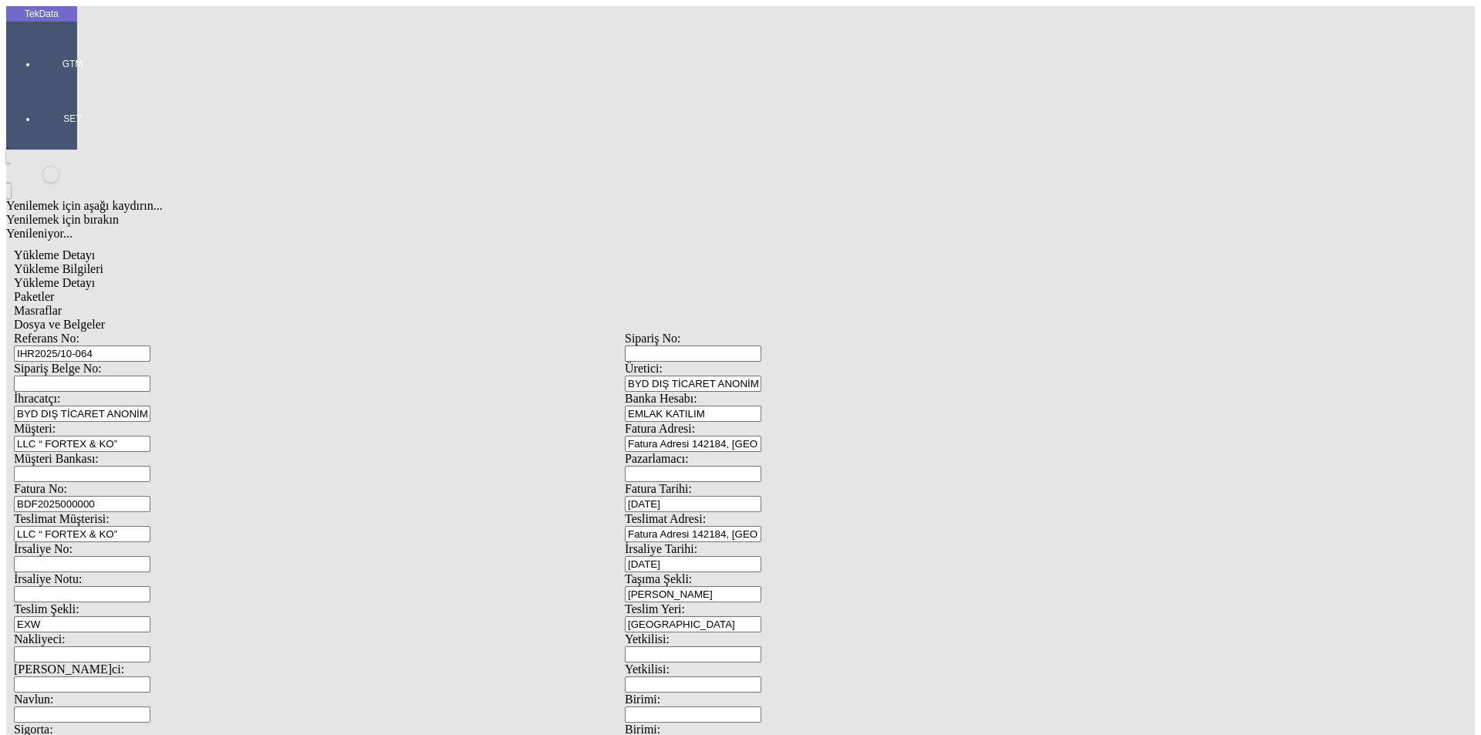
type input "7365.04"
type input "7963"
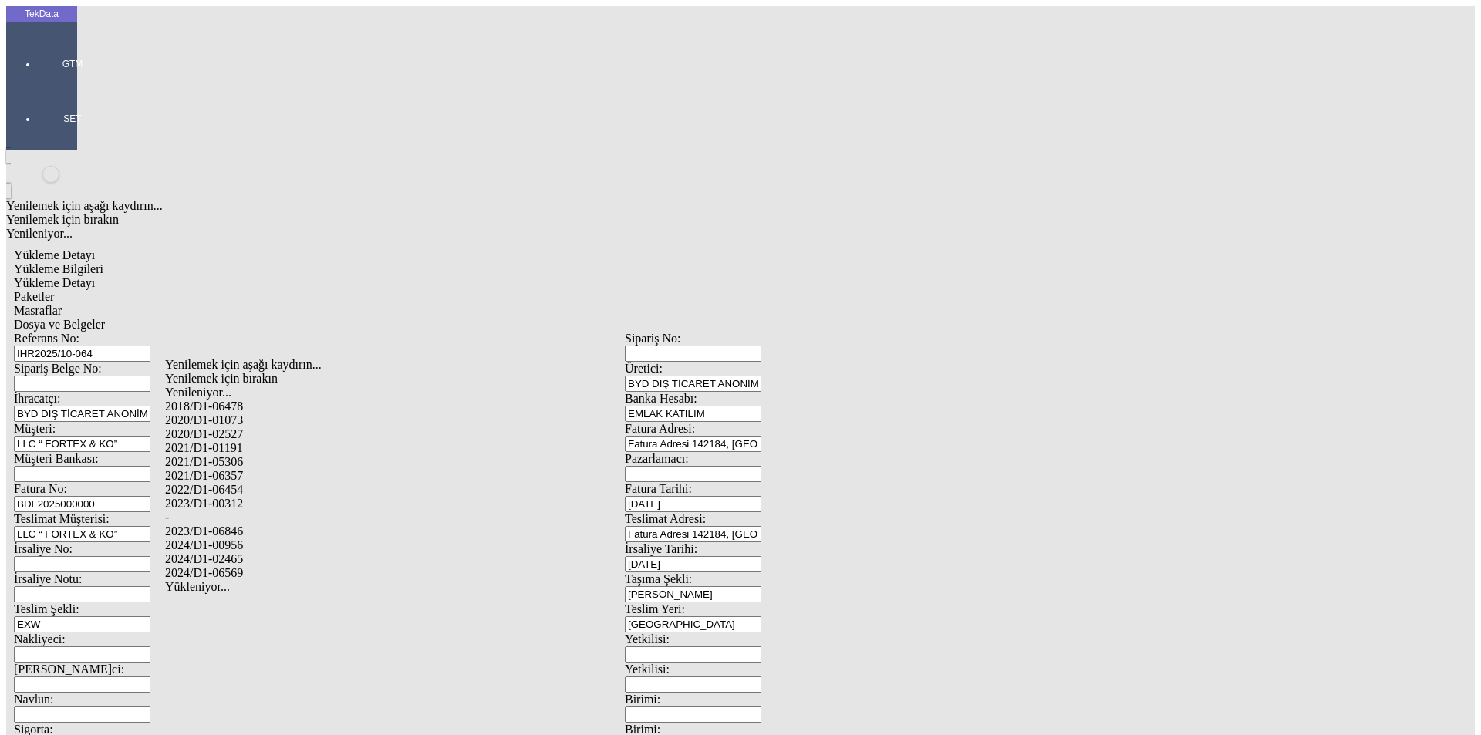
click at [255, 538] on div "2024/D1-00956" at bounding box center [464, 545] width 599 height 14
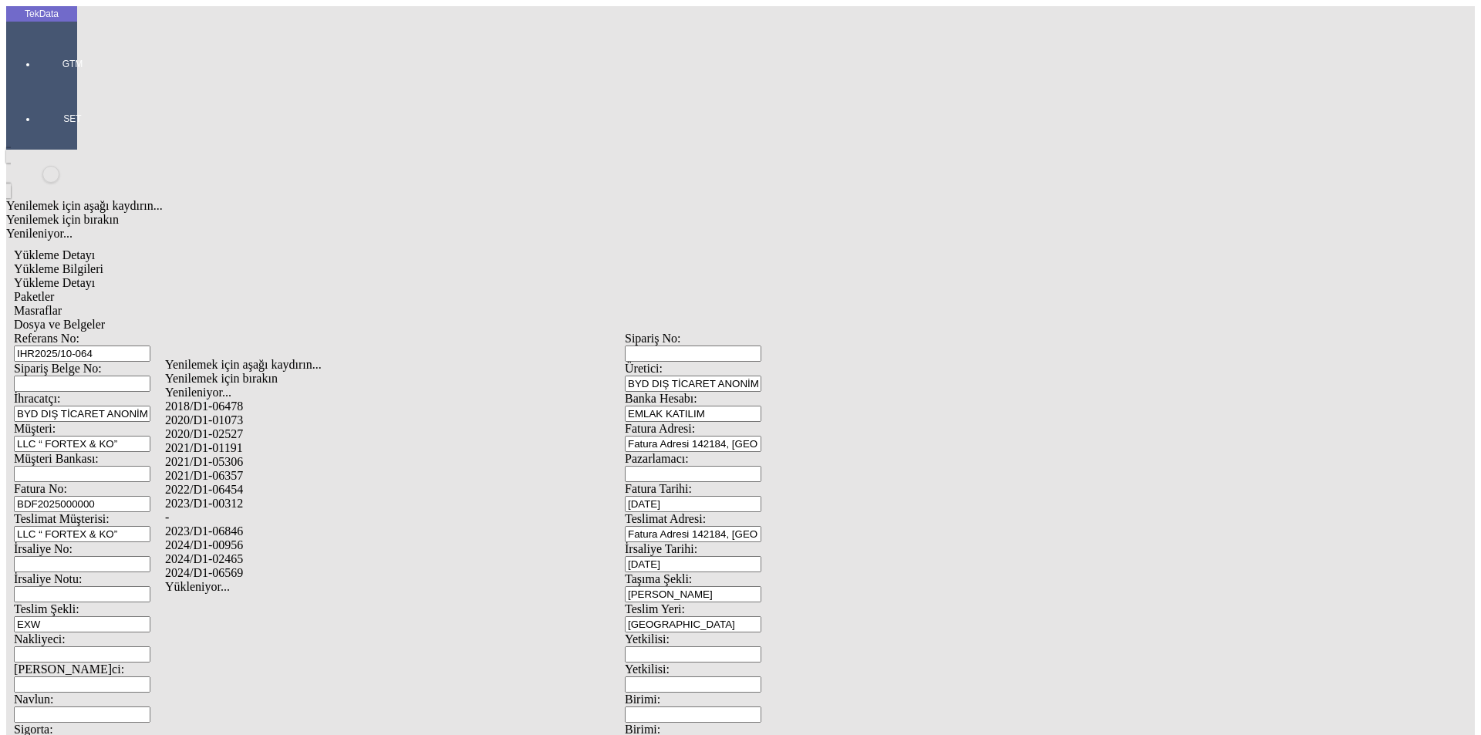
click at [264, 552] on div "2024/D1-02465" at bounding box center [464, 559] width 599 height 14
type input "2024/D1-02465"
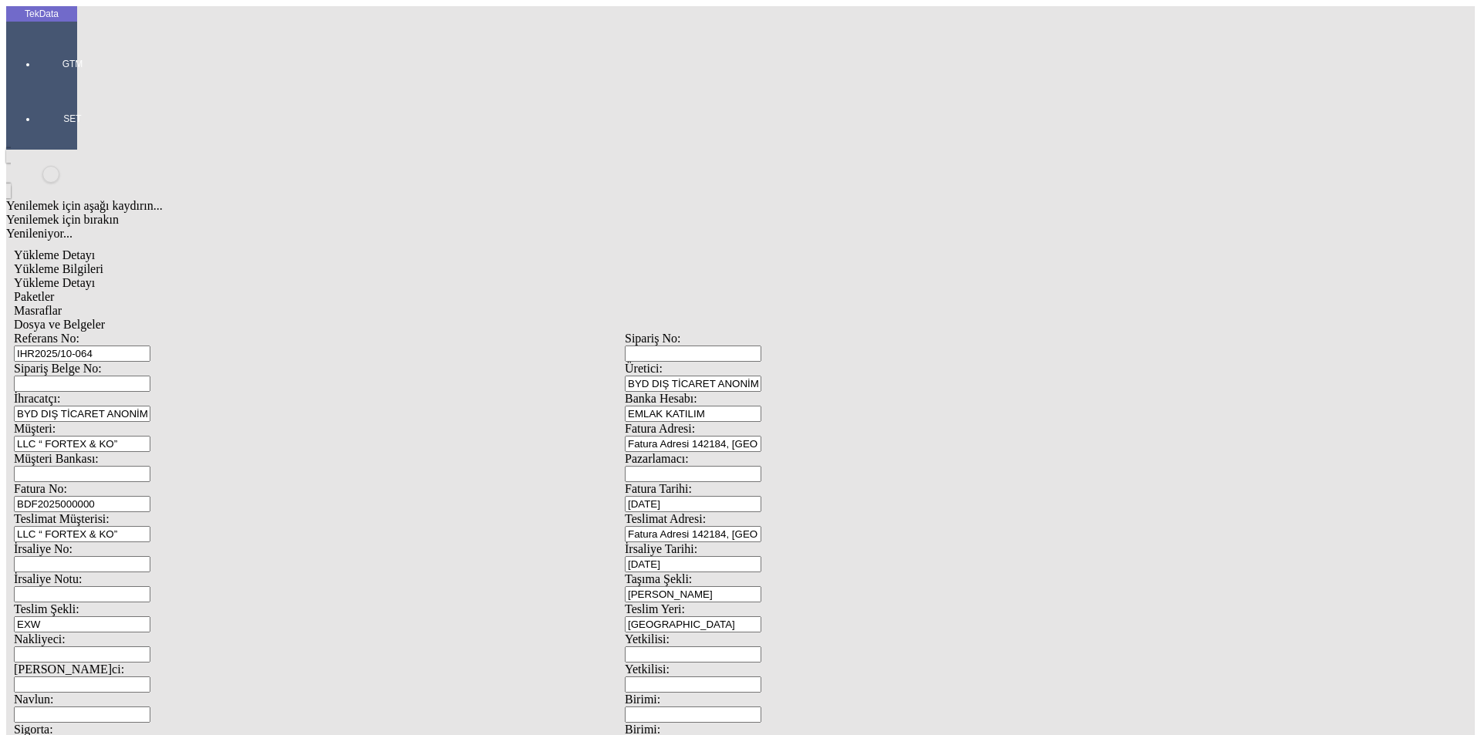
drag, startPoint x: 234, startPoint y: 234, endPoint x: 69, endPoint y: 235, distance: 164.3
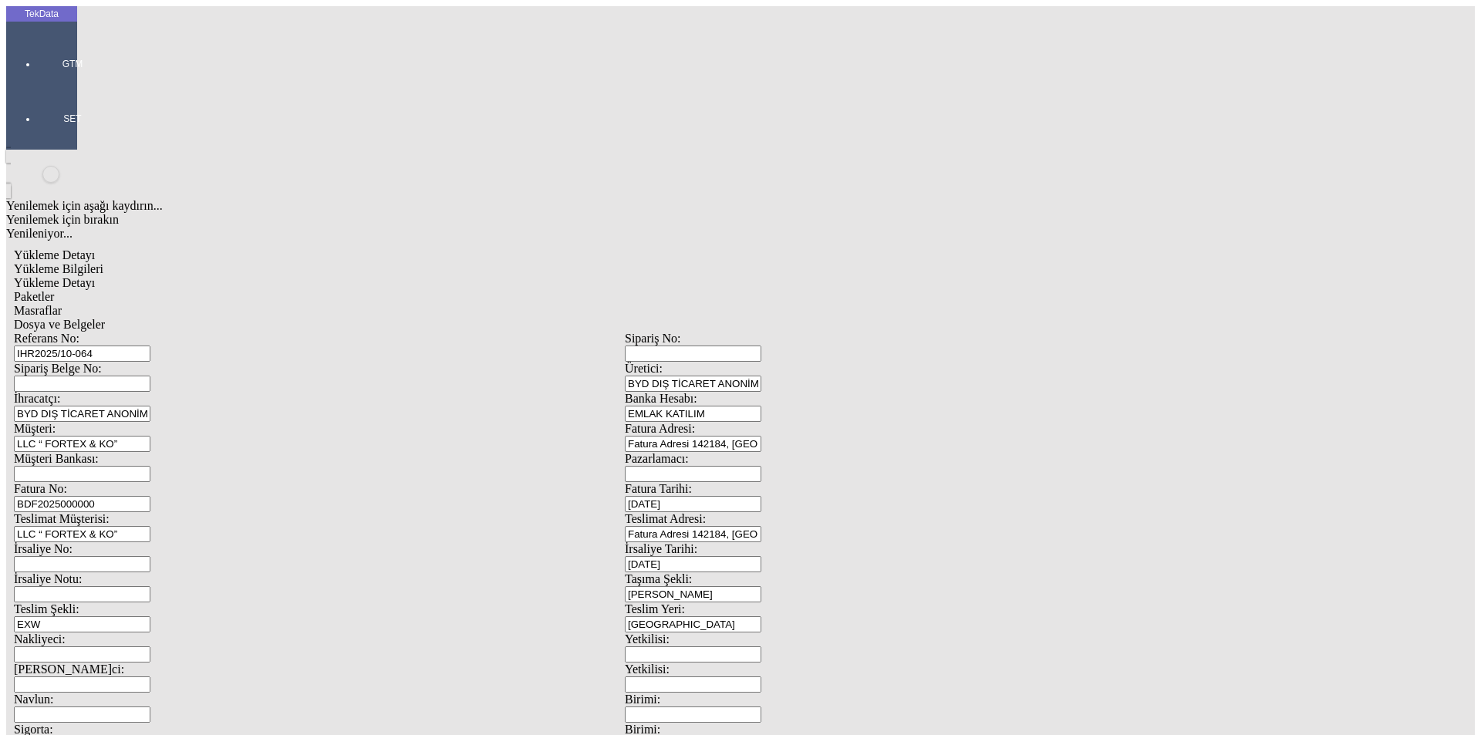
type input "11743.5"
drag, startPoint x: 863, startPoint y: 284, endPoint x: 733, endPoint y: 284, distance: 130.4
type input "11743.5"
drag, startPoint x: 337, startPoint y: 478, endPoint x: 329, endPoint y: 479, distance: 7.9
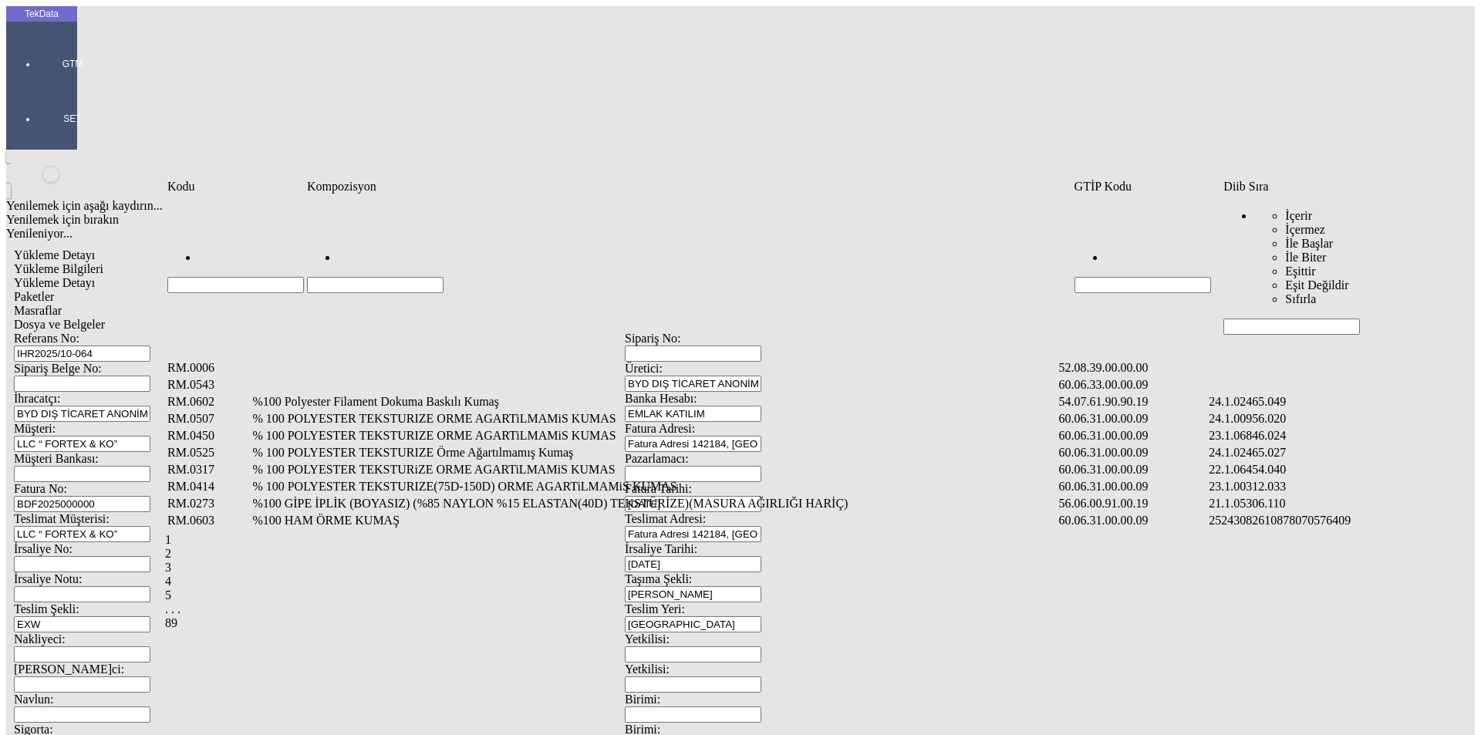
click at [1272, 319] on input "Hücreyi Filtrele" at bounding box center [1291, 327] width 137 height 16
type input "2465."
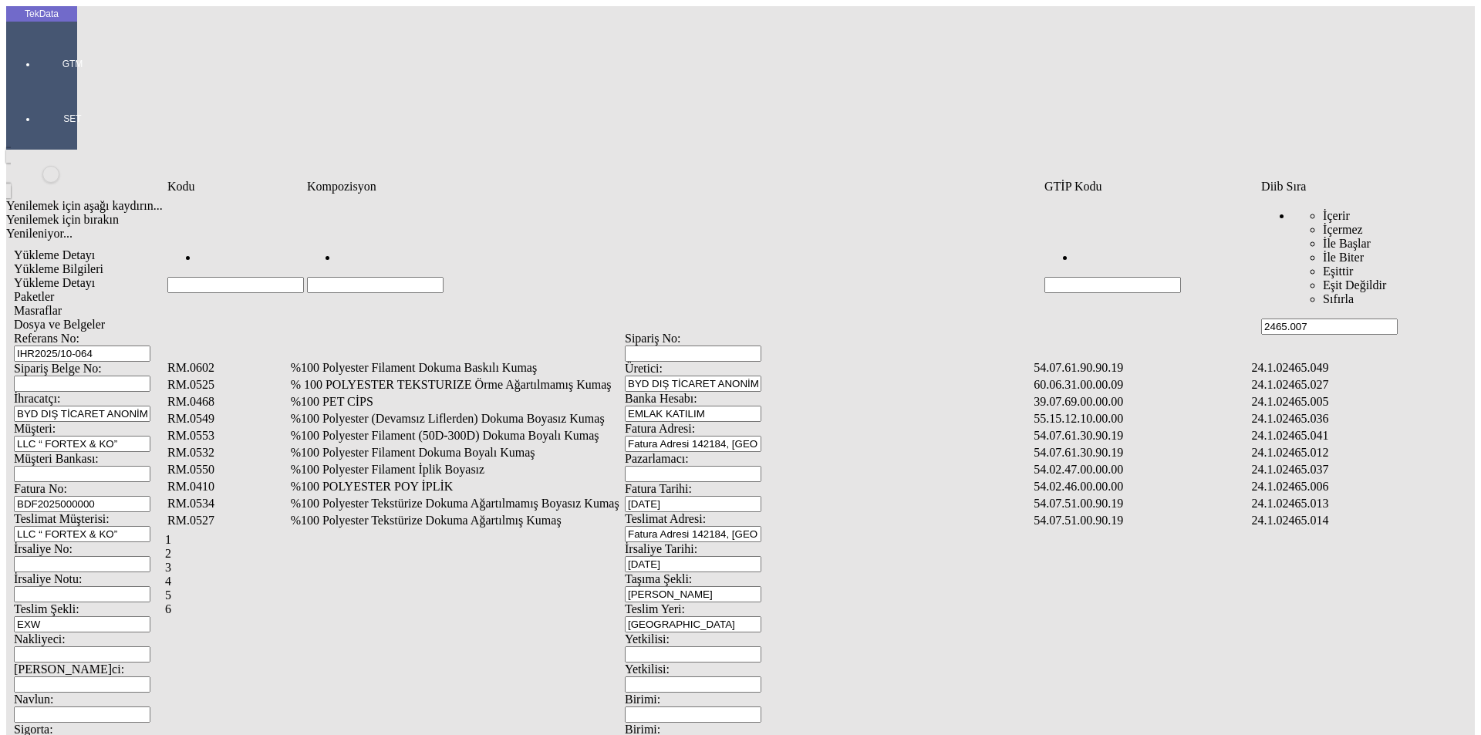
type input "2465.007"
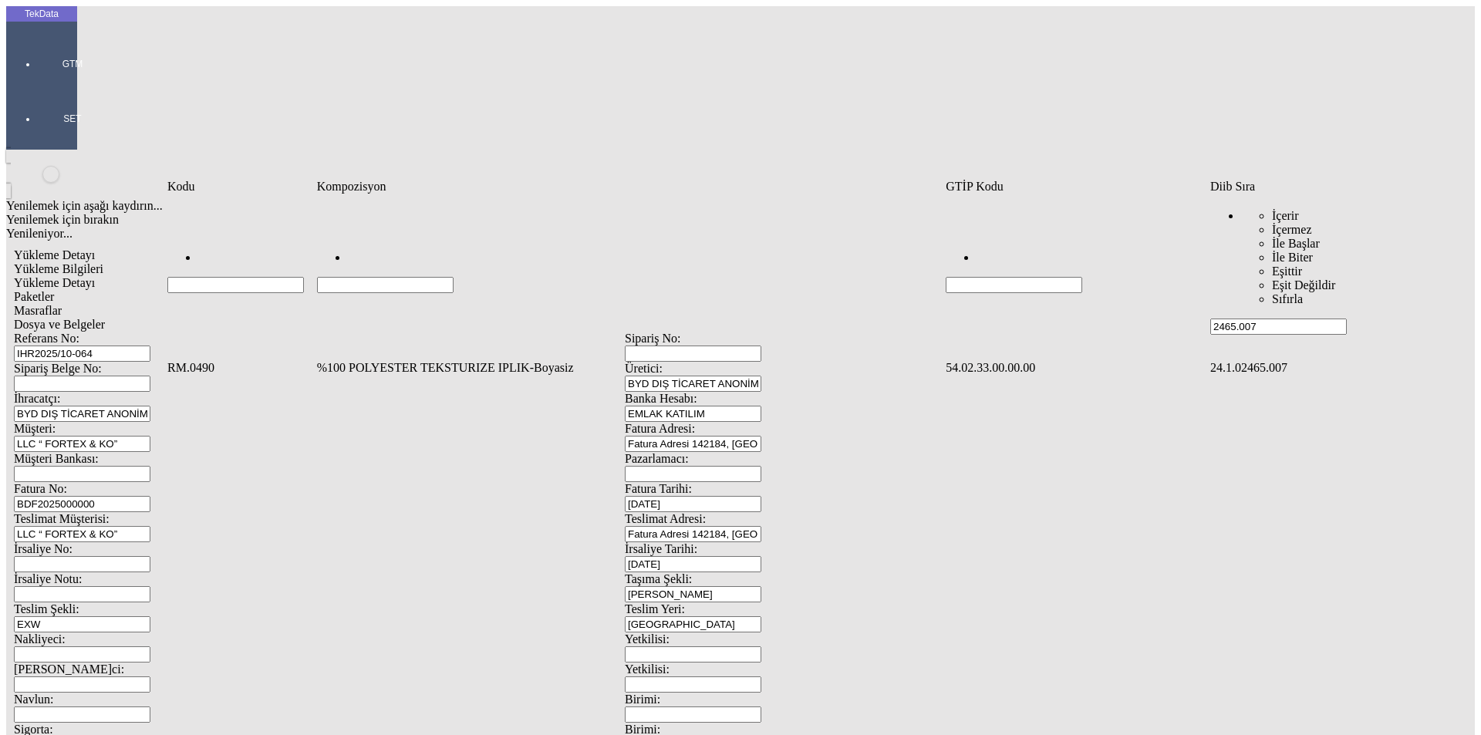
click at [467, 360] on td "%100 POLYESTER TEKSTURIZE IPLIK-Boyasiz" at bounding box center [629, 367] width 627 height 15
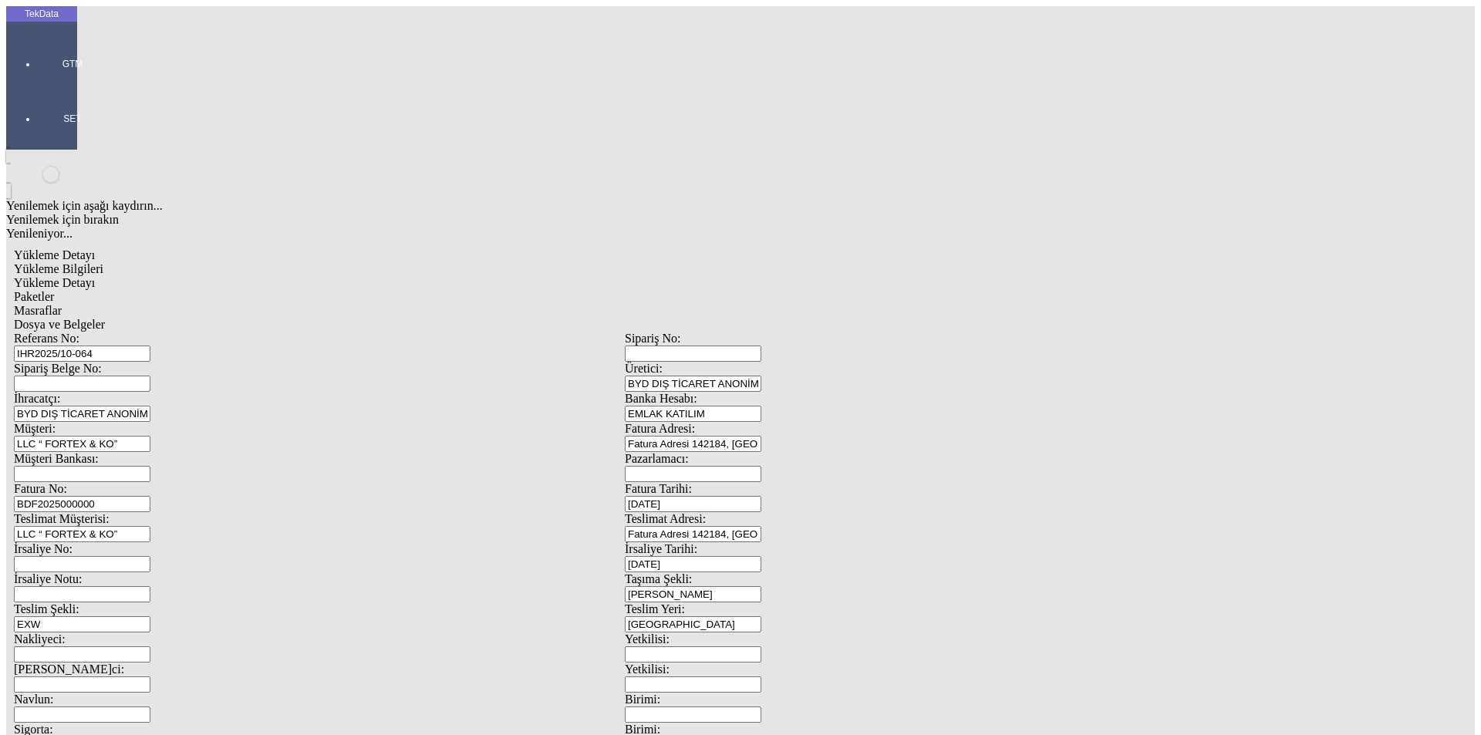
type input "974.88"
click at [876, 279] on div "Kg" at bounding box center [1146, 286] width 611 height 14
type input "Kg"
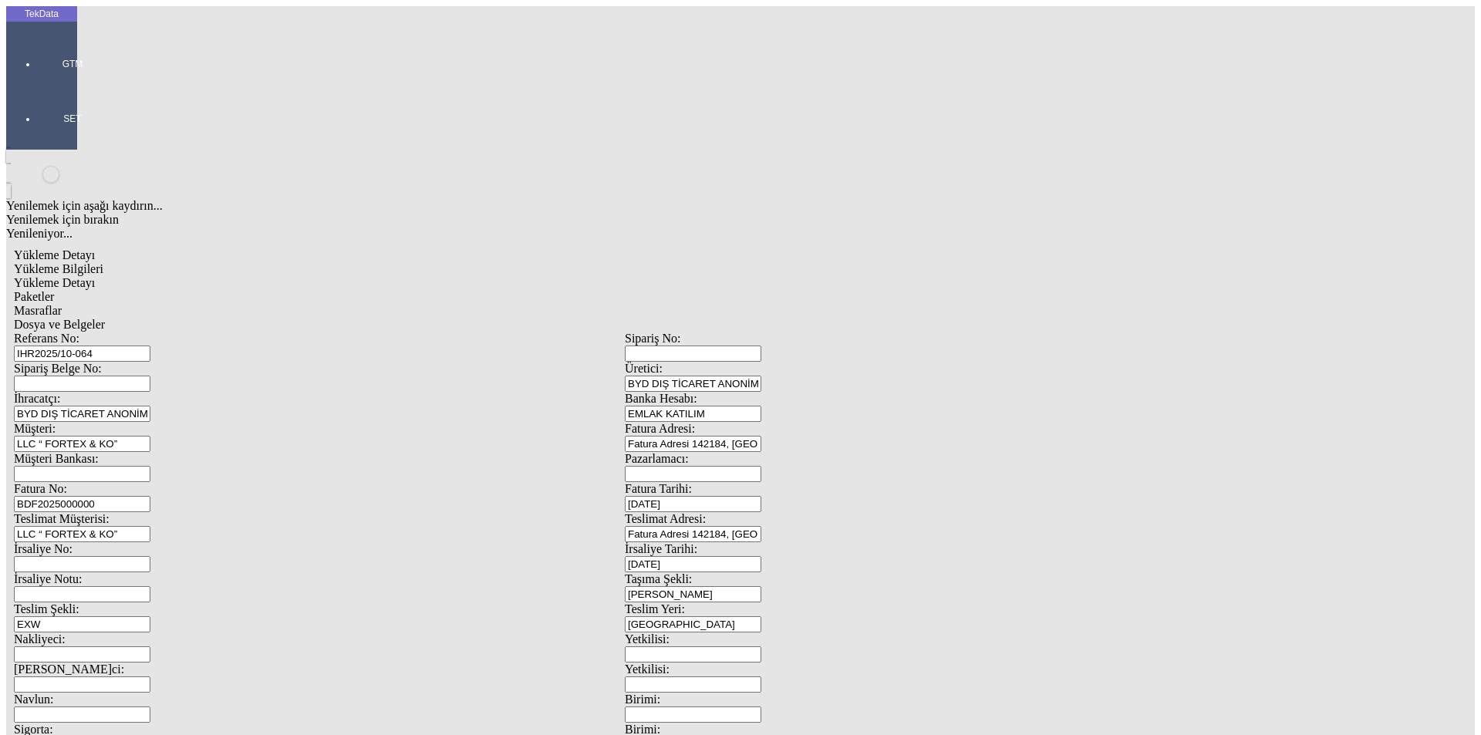
type input "1.2"
click at [872, 323] on div "Amerikan Doları" at bounding box center [1146, 330] width 611 height 14
type input "Amerikan Doları"
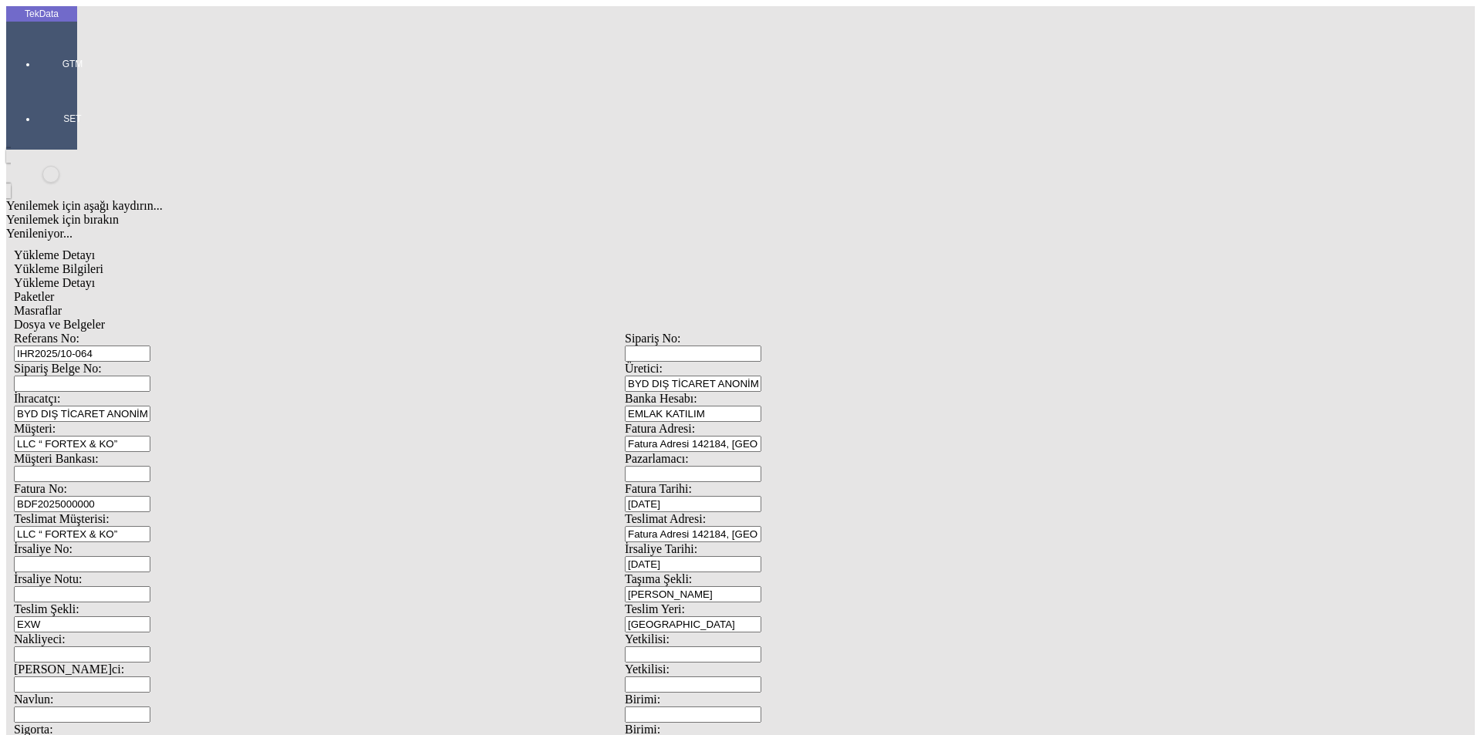
type input "974.88"
type input "1056.4"
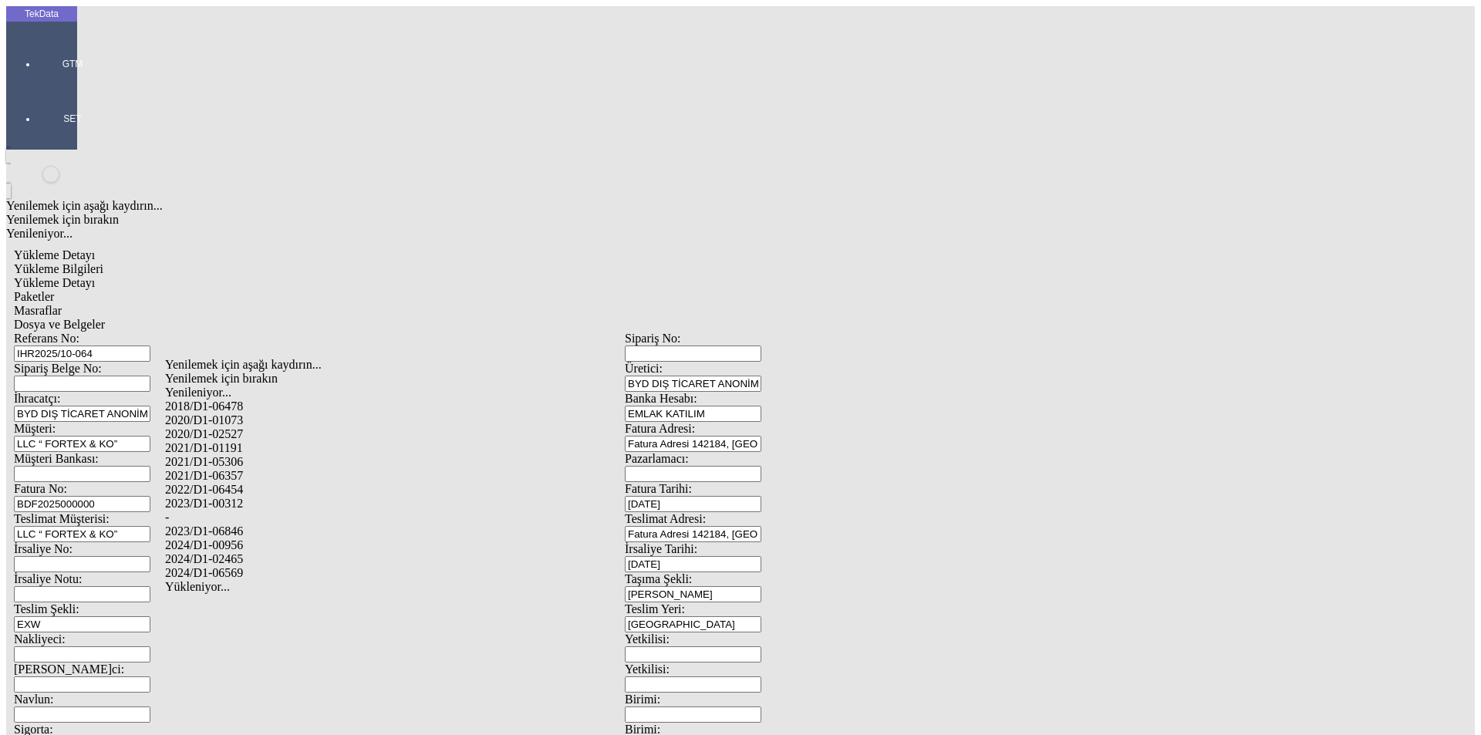
click at [261, 552] on div "2024/D1-02465" at bounding box center [464, 559] width 599 height 14
type input "2024/D1-02465"
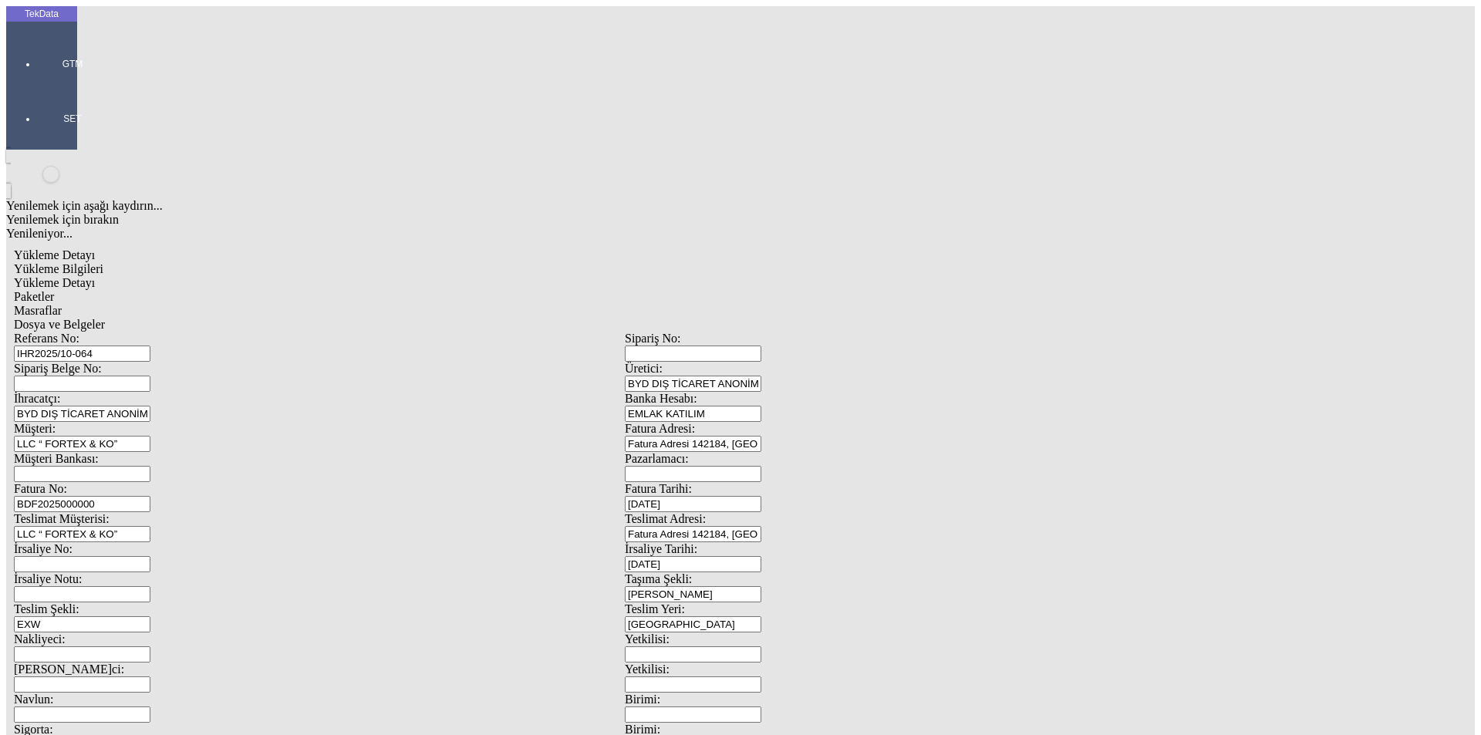
type input "1.27"
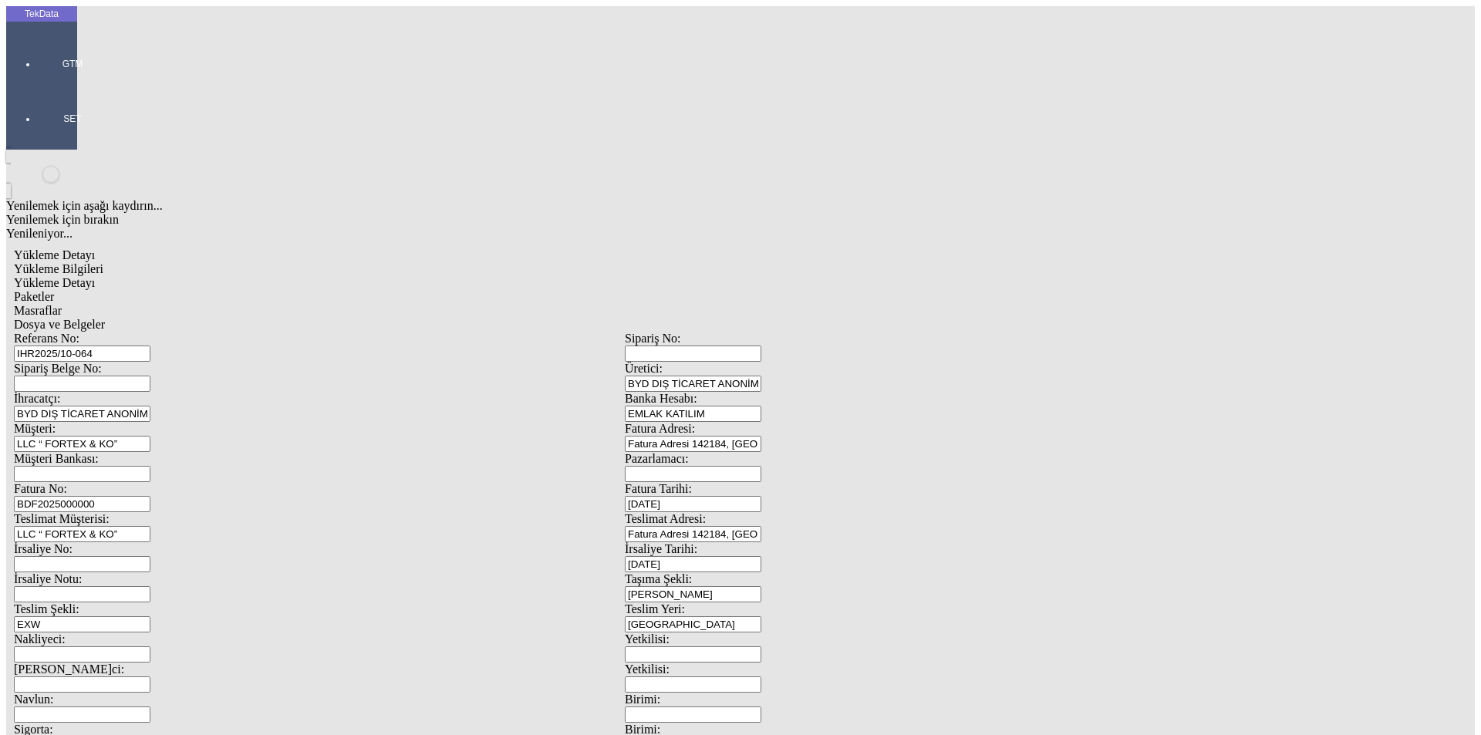
type input "1.27"
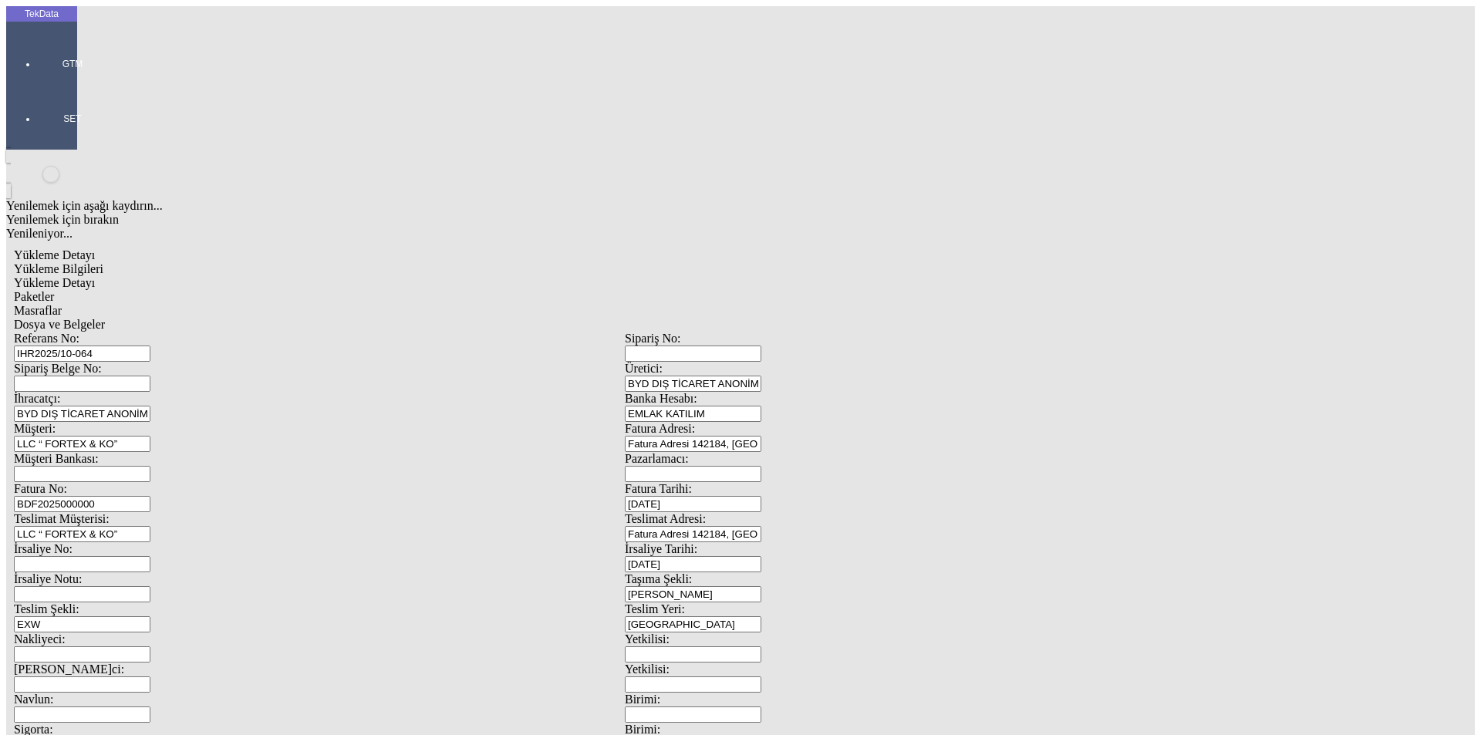
type input "1.27"
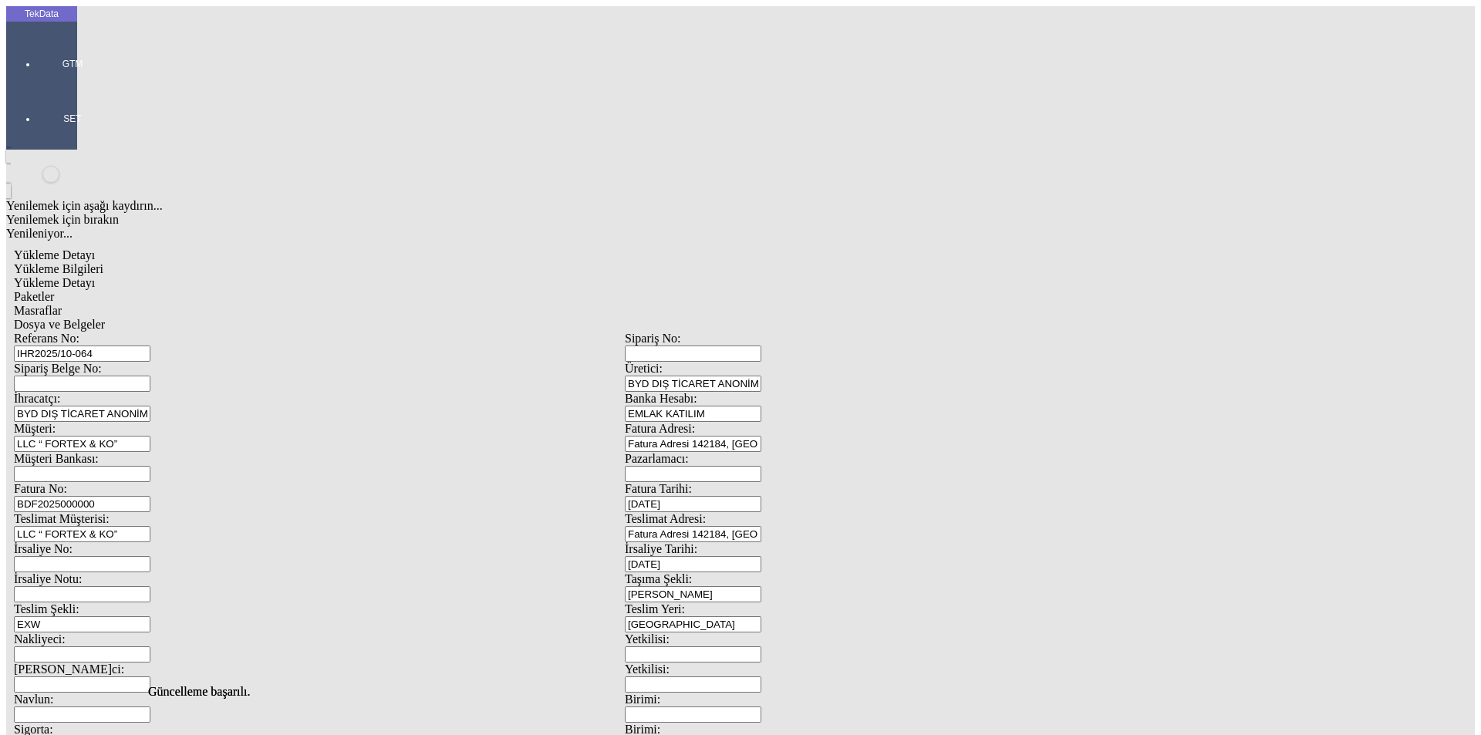
click at [54, 290] on span "Paketler" at bounding box center [34, 296] width 40 height 13
click at [62, 304] on span "Masraflar" at bounding box center [38, 310] width 48 height 13
click at [105, 318] on span "Dosya ve Belgeler" at bounding box center [59, 324] width 91 height 13
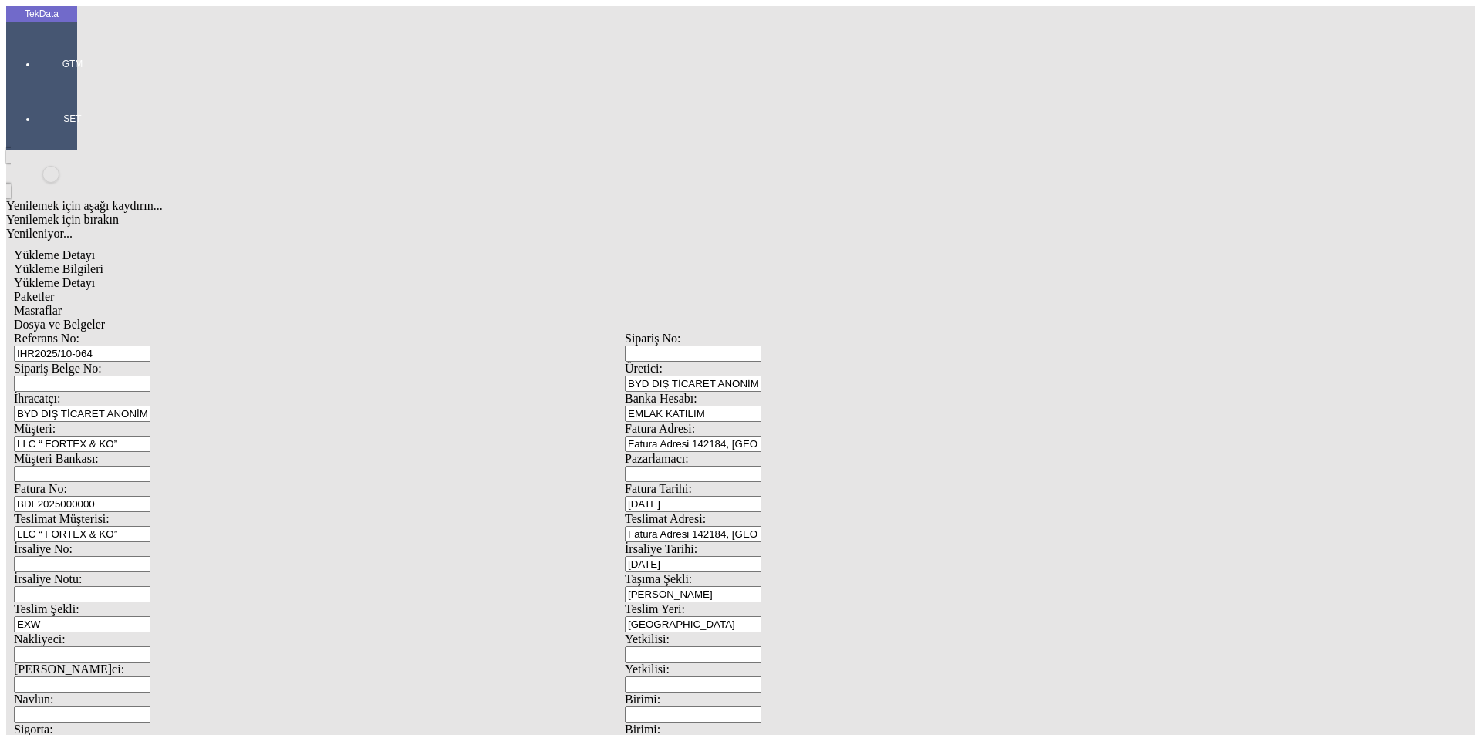
click at [105, 318] on span "Dosya ve Belgeler" at bounding box center [59, 324] width 91 height 13
click at [221, 276] on div "Yükleme Detayı" at bounding box center [625, 283] width 1222 height 14
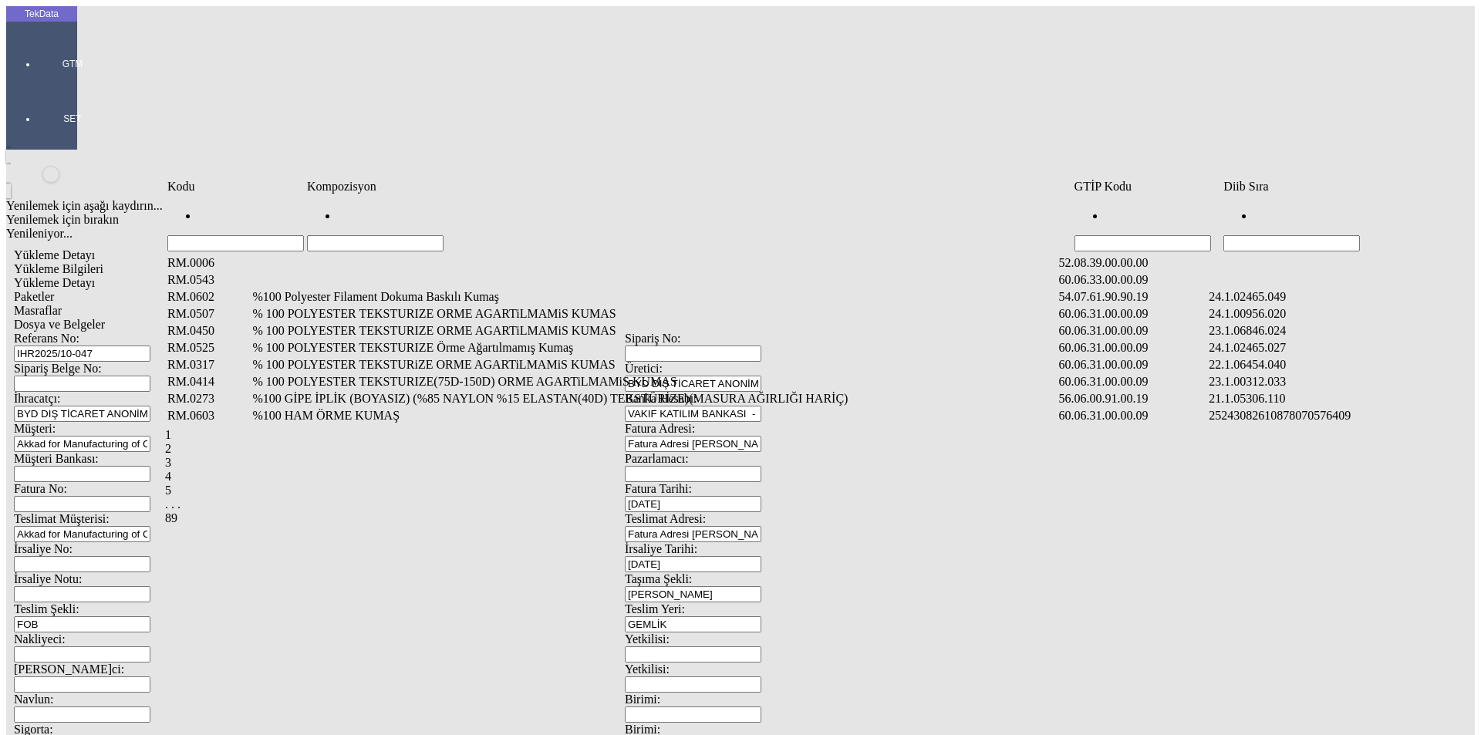
click at [1265, 235] on input "Hücreyi Filtrele" at bounding box center [1291, 243] width 137 height 16
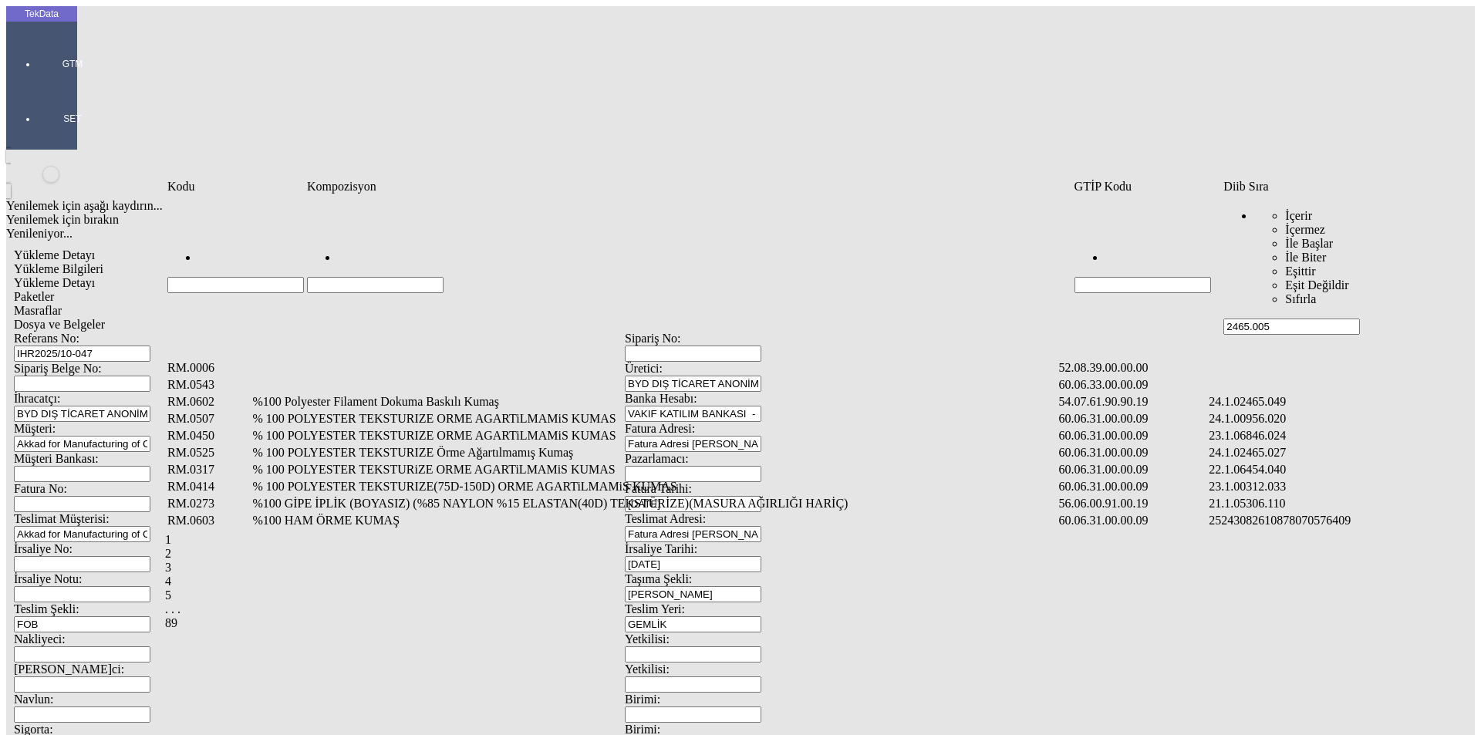
type input "2465.005"
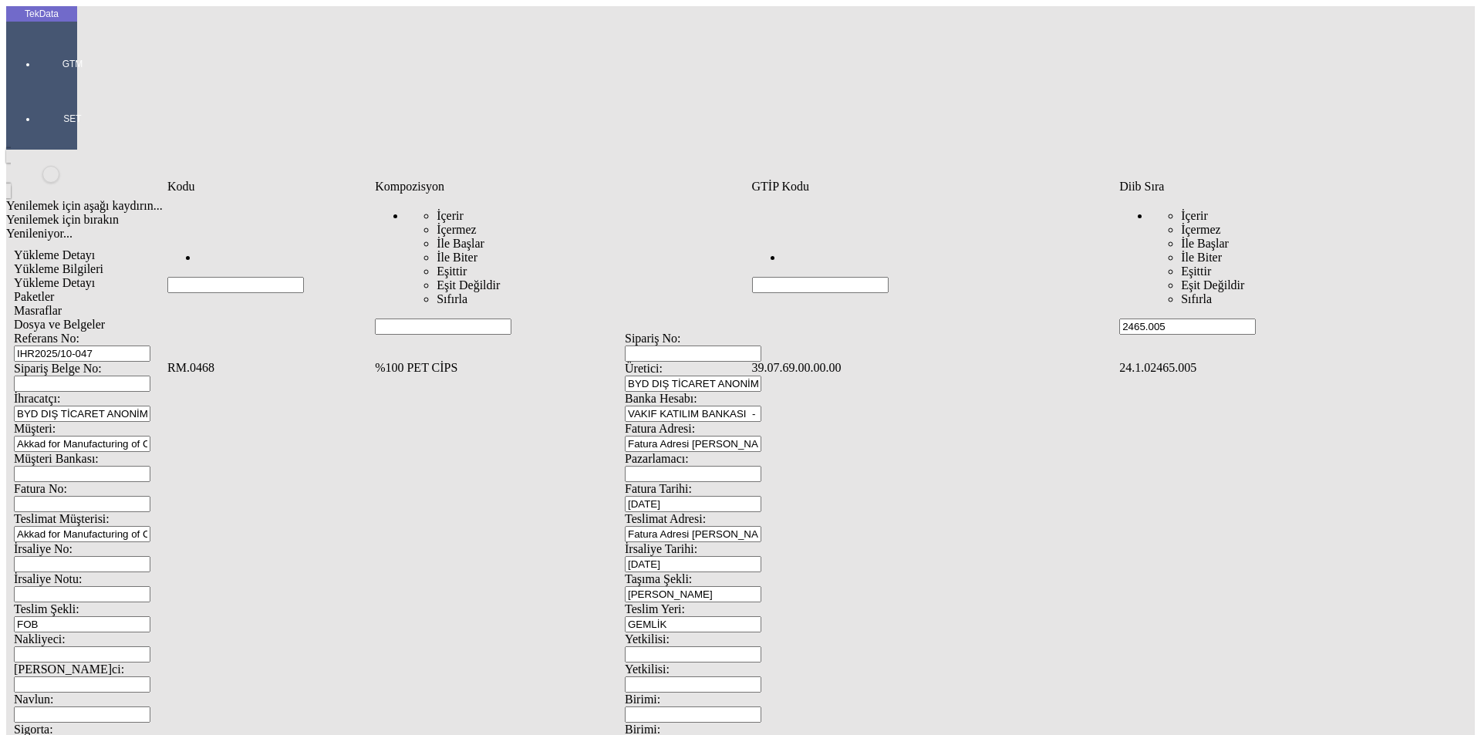
click at [441, 360] on td "%100 PET CİPS" at bounding box center [561, 367] width 375 height 15
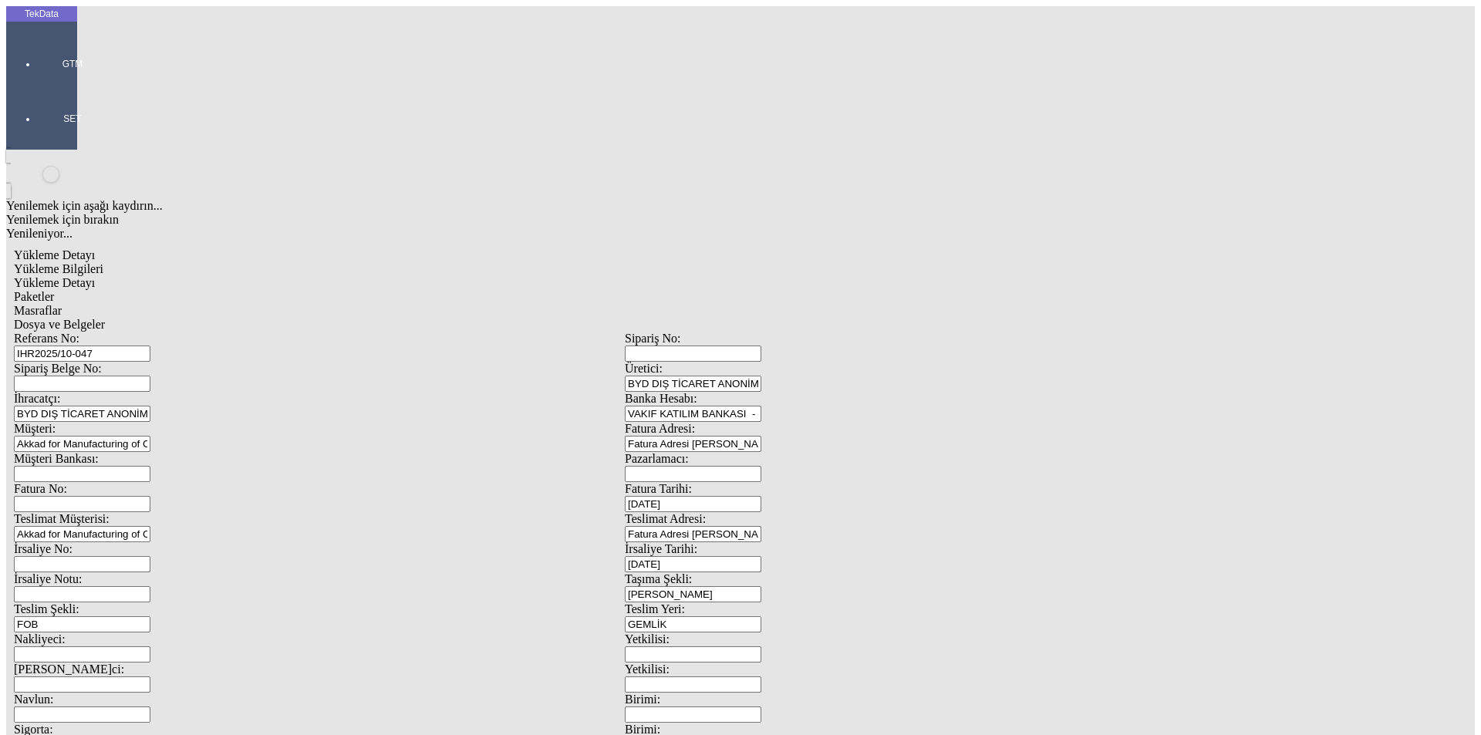
drag, startPoint x: 501, startPoint y: 547, endPoint x: 518, endPoint y: 485, distance: 64.0
